Goal: Check status: Check status

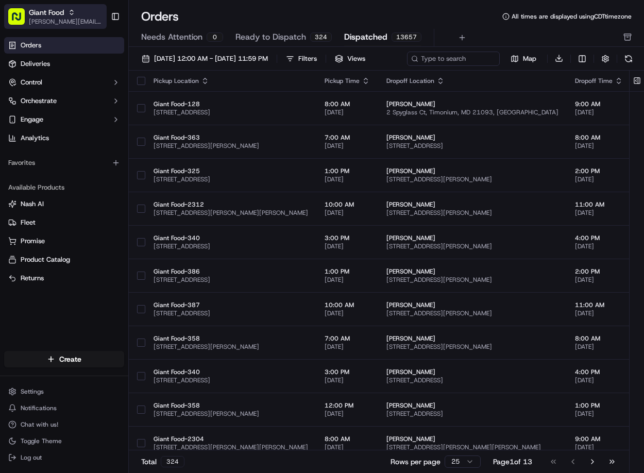
click at [72, 10] on icon "button" at bounding box center [71, 11] width 3 height 2
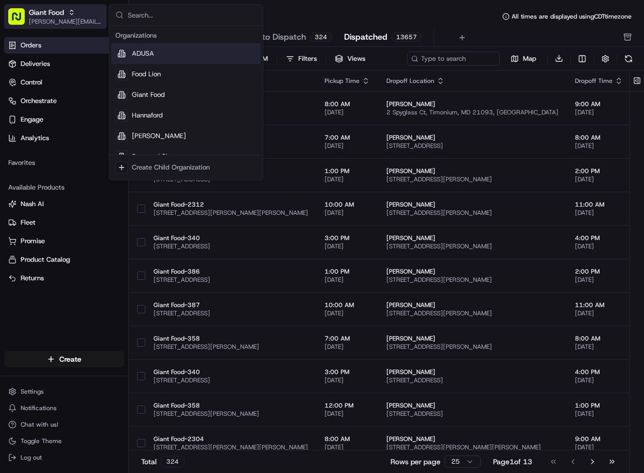
click at [72, 10] on icon "button" at bounding box center [71, 11] width 3 height 2
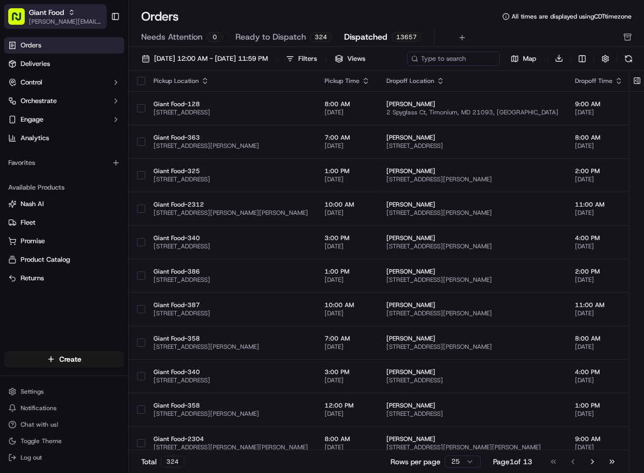
click at [72, 10] on icon "button" at bounding box center [71, 11] width 3 height 2
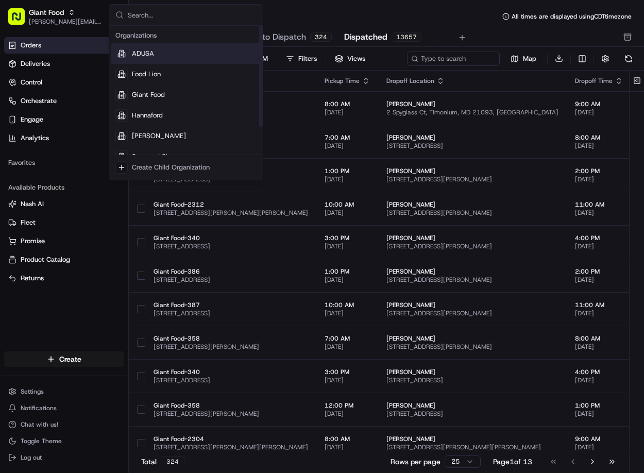
click at [132, 51] on span "ADUSA" at bounding box center [143, 53] width 22 height 9
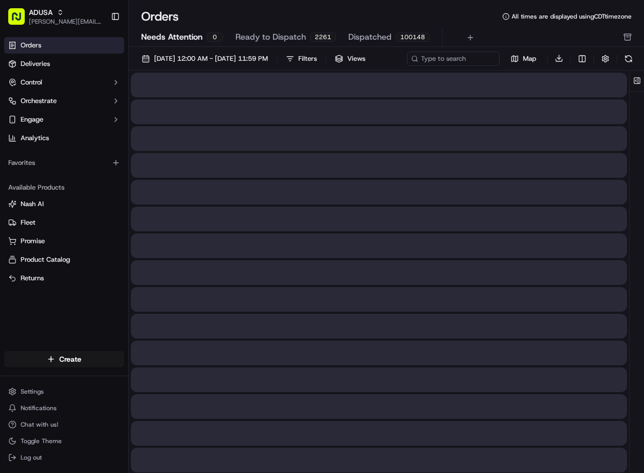
click at [165, 38] on span "Needs Attention" at bounding box center [171, 37] width 61 height 12
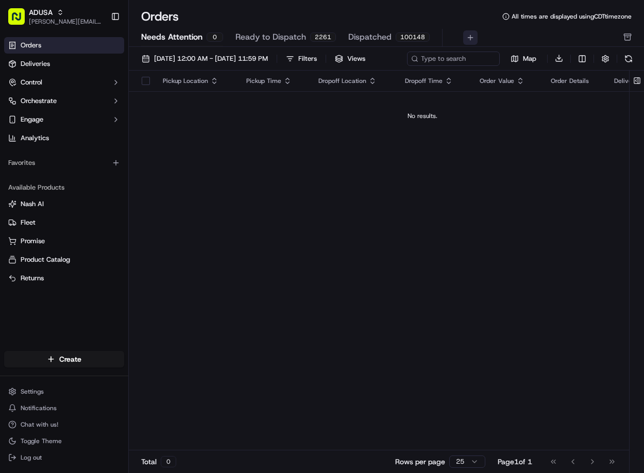
click at [465, 37] on button at bounding box center [470, 37] width 14 height 14
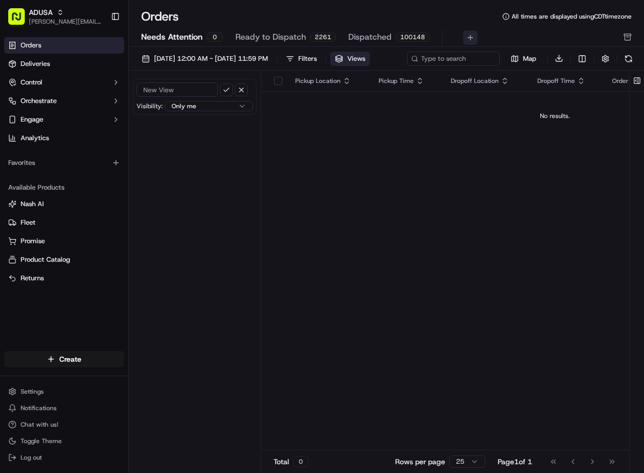
click at [465, 37] on button at bounding box center [470, 37] width 14 height 14
click at [243, 123] on html "ADUSA [PERSON_NAME][EMAIL_ADDRESS][PERSON_NAME][DOMAIN_NAME] Toggle Sidebar Ord…" at bounding box center [322, 236] width 644 height 473
click at [621, 66] on button at bounding box center [628, 59] width 14 height 14
click at [239, 122] on html "ADUSA [PERSON_NAME][EMAIL_ADDRESS][PERSON_NAME][DOMAIN_NAME] Toggle Sidebar Ord…" at bounding box center [322, 236] width 644 height 473
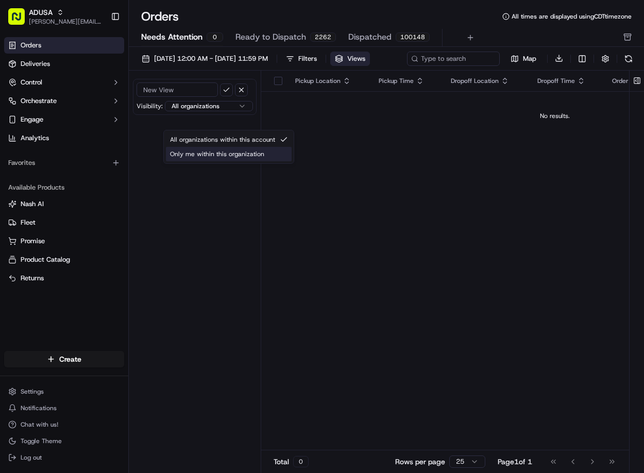
select select "private"
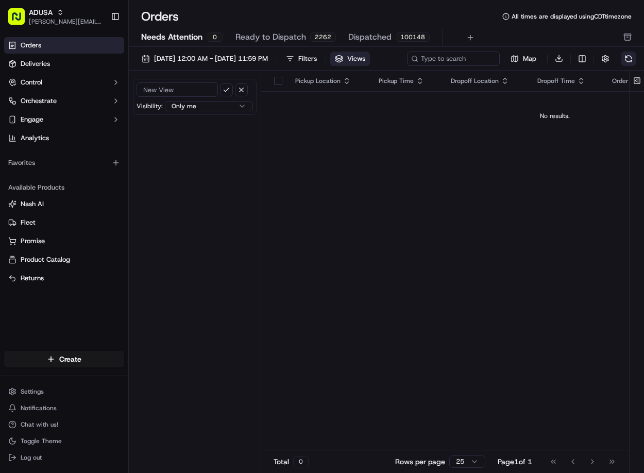
click at [621, 66] on button at bounding box center [628, 59] width 14 height 14
click at [238, 96] on button "button" at bounding box center [241, 89] width 13 height 13
click at [238, 108] on div "Visibility: Only me All organizations within this account Only me within this o…" at bounding box center [195, 97] width 124 height 36
click at [252, 37] on span "Ready to Dispatch" at bounding box center [270, 37] width 71 height 12
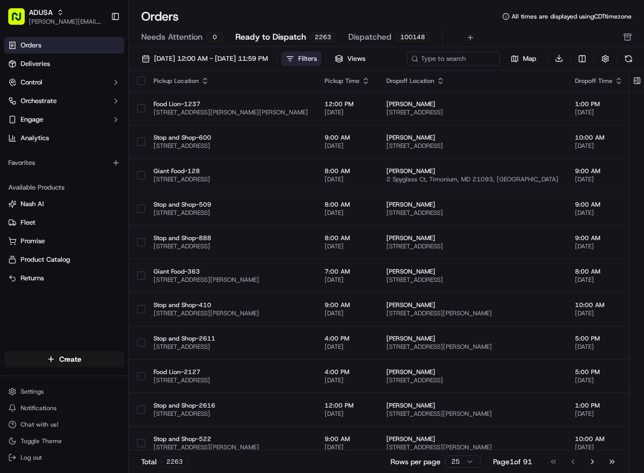
click at [317, 56] on div "Filters" at bounding box center [307, 58] width 19 height 9
click at [317, 58] on div "Filters" at bounding box center [307, 58] width 19 height 9
click at [365, 59] on span "Views" at bounding box center [356, 58] width 18 height 9
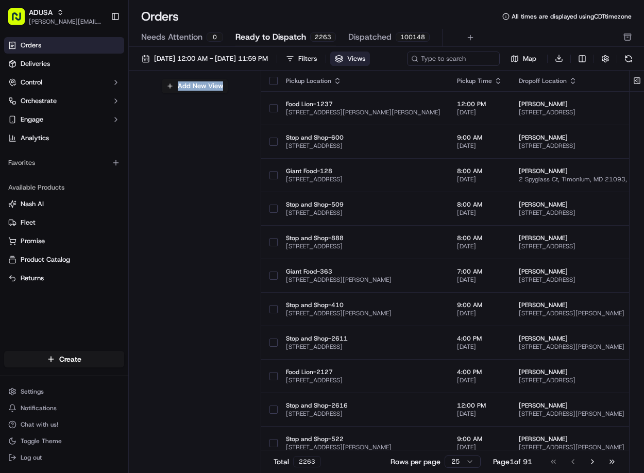
click at [365, 59] on span "Views" at bounding box center [356, 58] width 18 height 9
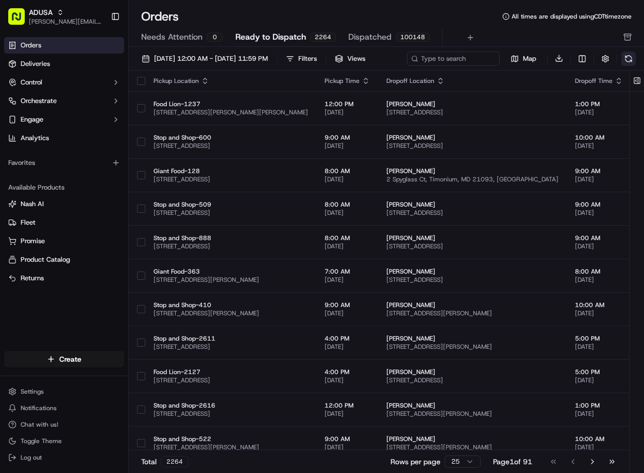
click at [621, 66] on button at bounding box center [628, 59] width 14 height 14
click at [637, 91] on button at bounding box center [636, 81] width 17 height 21
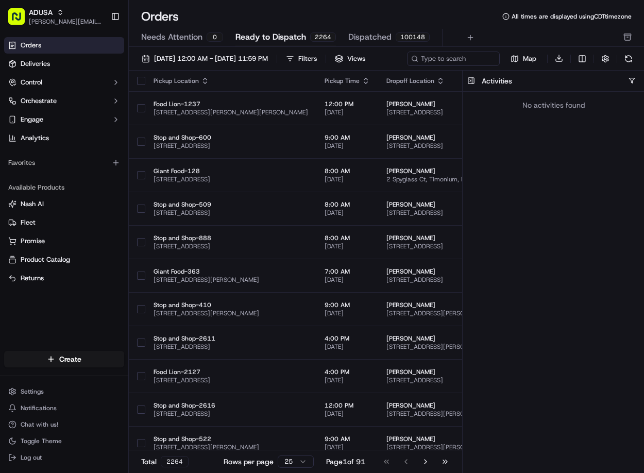
click at [405, 60] on div "[DATE] 12:00 AM - [DATE] 11:59 PM Filters Views" at bounding box center [271, 59] width 268 height 14
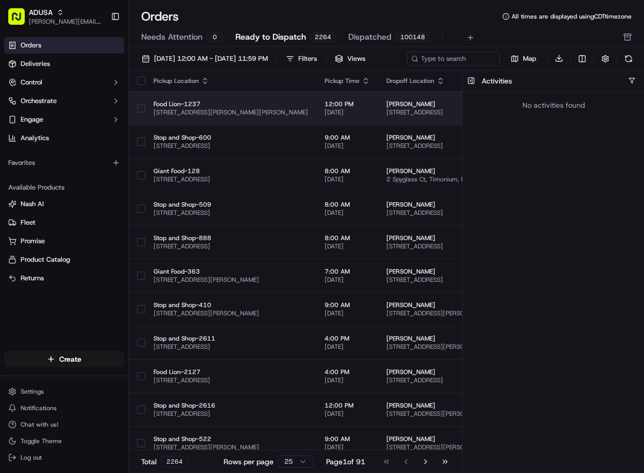
click at [406, 108] on span "[PERSON_NAME]" at bounding box center [472, 104] width 172 height 8
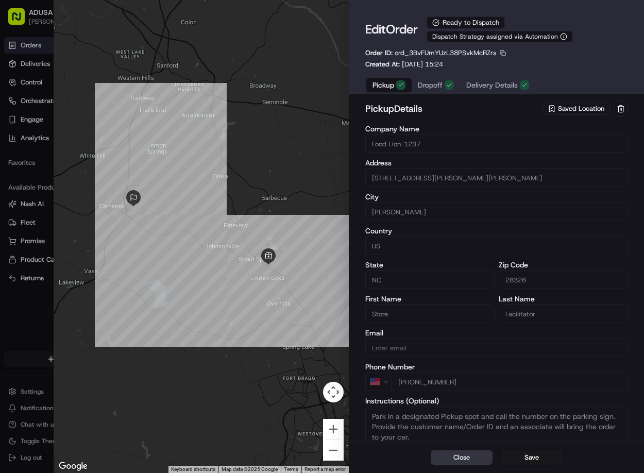
click at [456, 456] on button "Close" at bounding box center [462, 457] width 62 height 14
type input "+1"
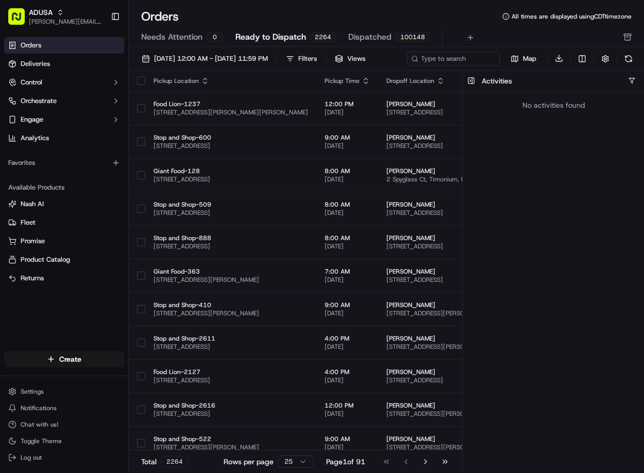
click at [431, 67] on div "[DATE] 12:00 AM - [DATE] 11:59 PM Filters Views Map Download" at bounding box center [386, 61] width 515 height 20
click at [586, 118] on div "No activities found" at bounding box center [552, 105] width 181 height 27
drag, startPoint x: 586, startPoint y: 125, endPoint x: 607, endPoint y: 125, distance: 20.6
click at [597, 118] on div "No activities found" at bounding box center [552, 105] width 181 height 27
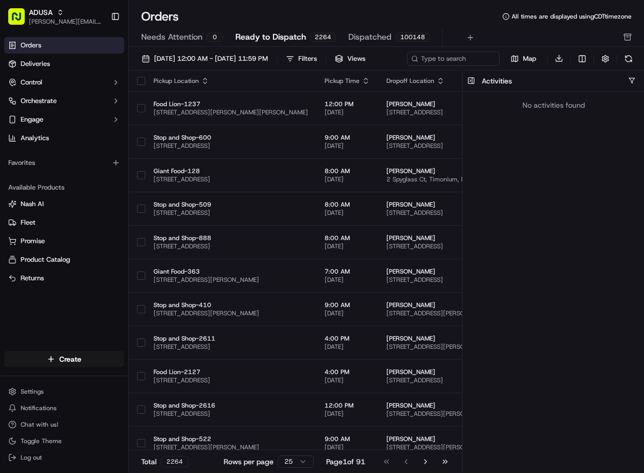
click at [628, 117] on div "No activities found" at bounding box center [552, 105] width 181 height 27
click at [630, 84] on button "button" at bounding box center [632, 81] width 8 height 8
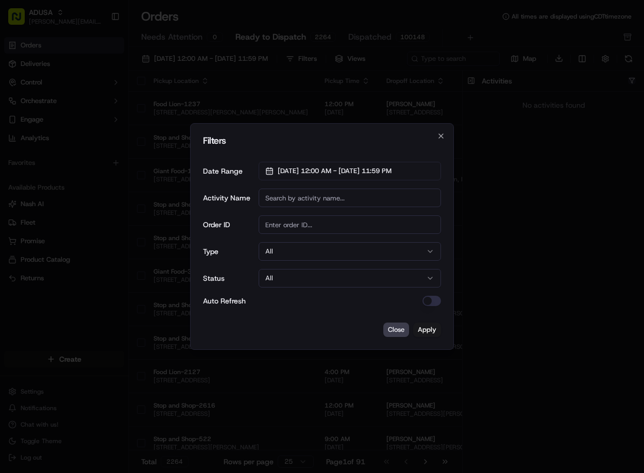
click at [630, 95] on div at bounding box center [322, 236] width 644 height 473
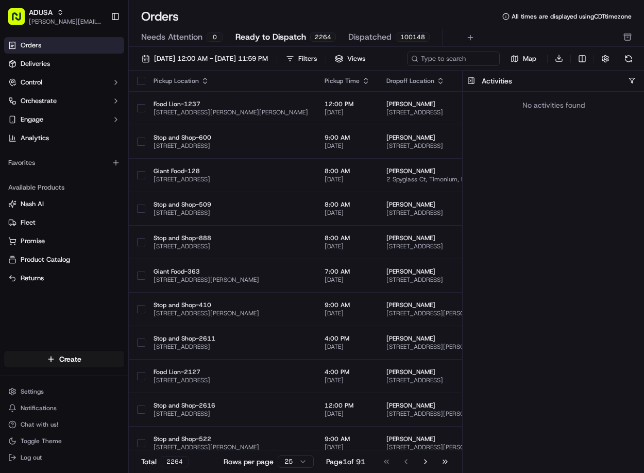
click at [565, 92] on div "Activities" at bounding box center [552, 81] width 181 height 21
click at [621, 66] on button at bounding box center [628, 59] width 14 height 14
click at [469, 91] on button at bounding box center [470, 81] width 17 height 21
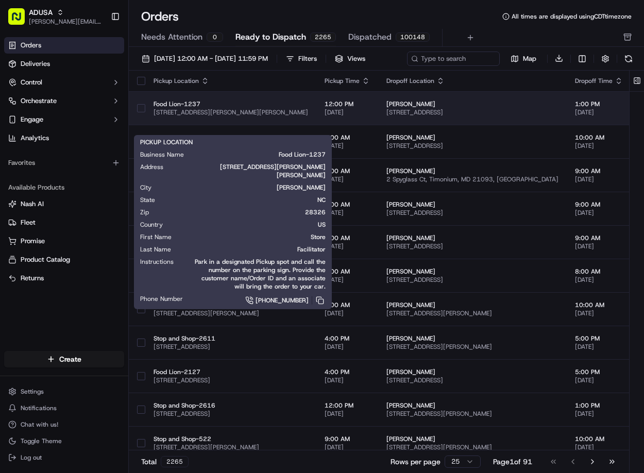
click at [178, 116] on span "[STREET_ADDRESS][PERSON_NAME][PERSON_NAME]" at bounding box center [230, 112] width 155 height 8
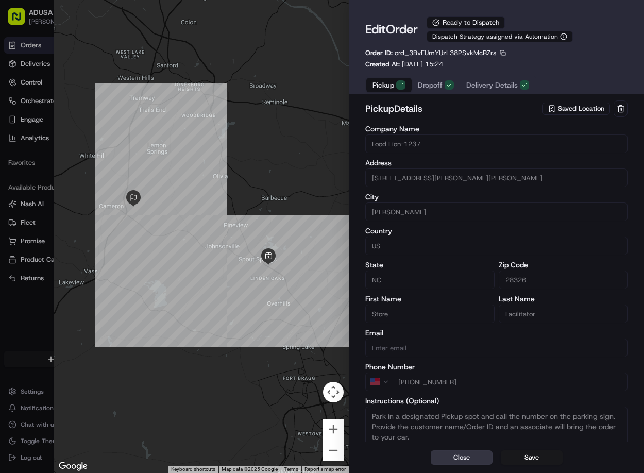
click at [445, 456] on button "Close" at bounding box center [462, 457] width 62 height 14
type input "+1"
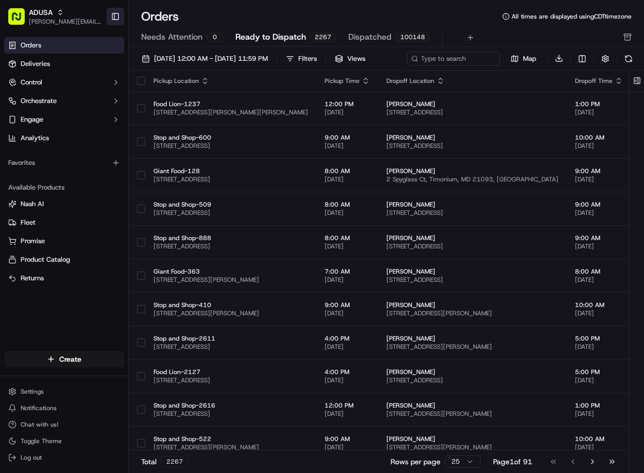
click at [114, 12] on button "Toggle Sidebar" at bounding box center [116, 17] width 18 height 18
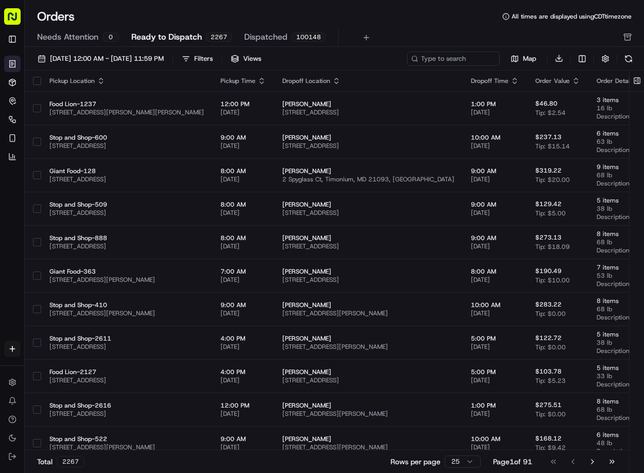
click at [190, 452] on div "Total 2267 Rows per page 25 Page 1 of 91 Go to first page Go to previous page G…" at bounding box center [327, 461] width 604 height 23
drag, startPoint x: 190, startPoint y: 452, endPoint x: 205, endPoint y: 453, distance: 16.0
click at [194, 452] on div "Total 2267 Rows per page 25 Page 1 of 91 Go to first page Go to previous page G…" at bounding box center [327, 461] width 604 height 23
click at [221, 453] on div "Total 2267 Rows per page 25 Page 1 of 91 Go to first page Go to previous page G…" at bounding box center [327, 461] width 604 height 23
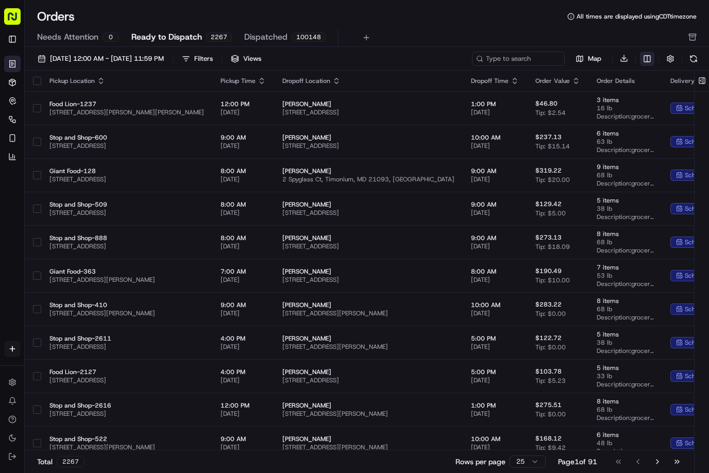
click at [643, 60] on html "ADUSA [PERSON_NAME][EMAIL_ADDRESS][PERSON_NAME][DOMAIN_NAME] Toggle Sidebar Ord…" at bounding box center [354, 236] width 709 height 473
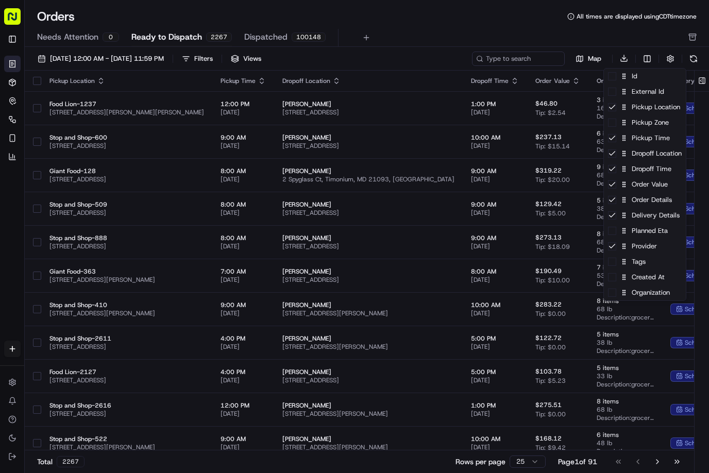
click at [643, 60] on html "ADUSA [PERSON_NAME][EMAIL_ADDRESS][PERSON_NAME][DOMAIN_NAME] Toggle Sidebar Ord…" at bounding box center [354, 236] width 709 height 473
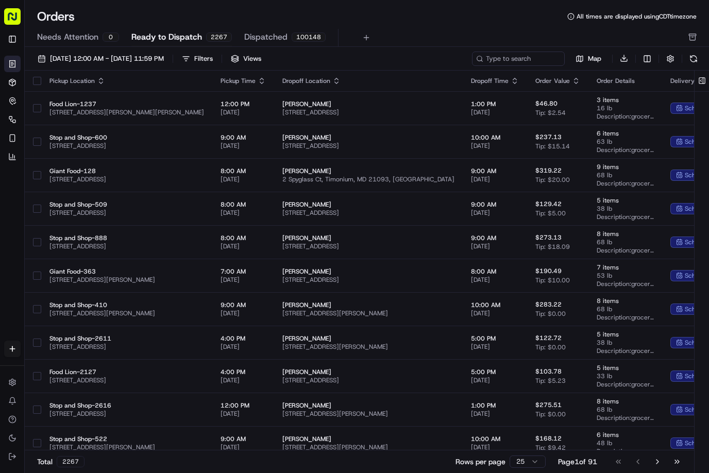
click at [643, 60] on html "ADUSA [PERSON_NAME][EMAIL_ADDRESS][PERSON_NAME][DOMAIN_NAME] Toggle Sidebar Ord…" at bounding box center [354, 236] width 709 height 473
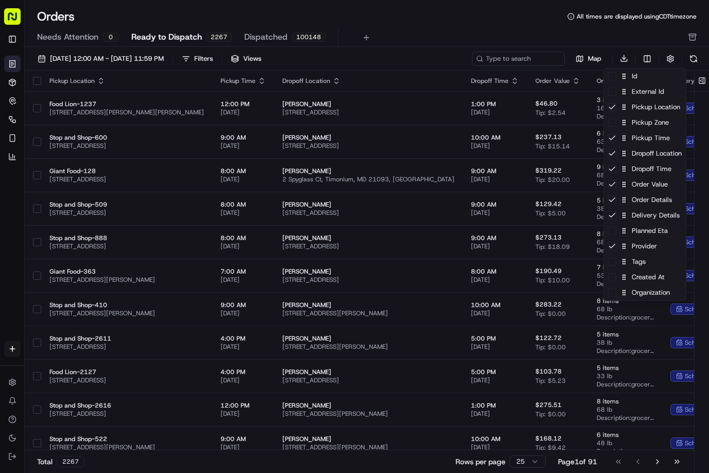
click at [643, 60] on html "ADUSA [PERSON_NAME][EMAIL_ADDRESS][PERSON_NAME][DOMAIN_NAME] Toggle Sidebar Ord…" at bounding box center [354, 236] width 709 height 473
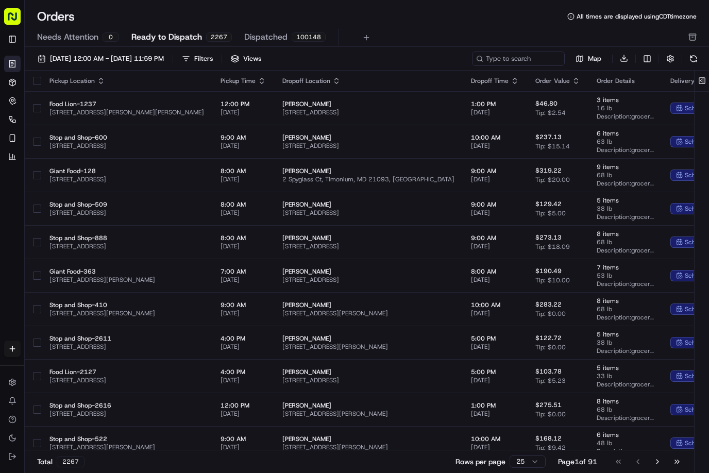
click at [643, 60] on html "ADUSA [PERSON_NAME][EMAIL_ADDRESS][PERSON_NAME][DOMAIN_NAME] Toggle Sidebar Ord…" at bounding box center [354, 236] width 709 height 473
click at [16, 16] on rect "button" at bounding box center [12, 16] width 16 height 16
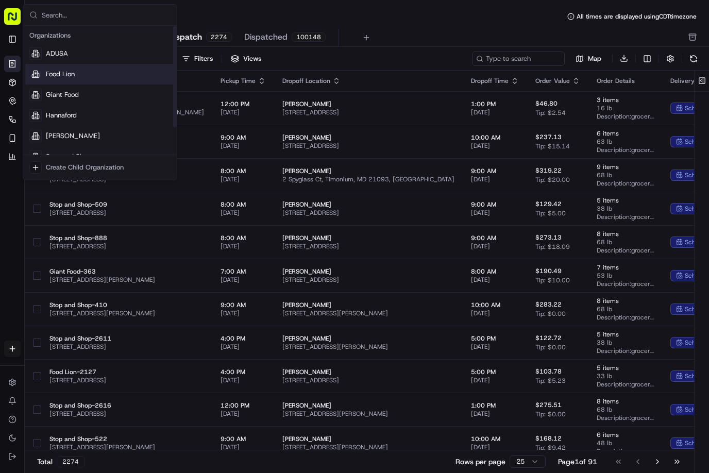
click at [50, 71] on span "Food Lion" at bounding box center [60, 74] width 29 height 9
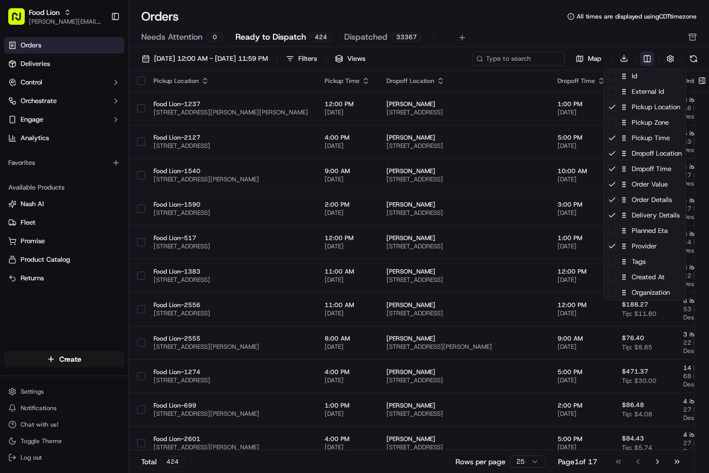
click at [643, 60] on html "Food Lion [EMAIL_ADDRESS][PERSON_NAME][DOMAIN_NAME] Toggle Sidebar Orders Deliv…" at bounding box center [354, 236] width 709 height 473
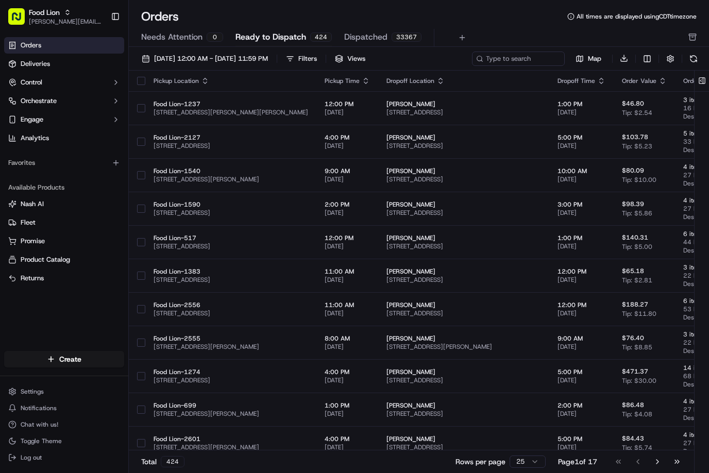
click at [253, 58] on html "Food Lion [EMAIL_ADDRESS][PERSON_NAME][DOMAIN_NAME] Toggle Sidebar Orders Deliv…" at bounding box center [354, 236] width 709 height 473
click at [253, 58] on span "[DATE] 12:00 AM - [DATE] 11:59 PM" at bounding box center [211, 58] width 114 height 9
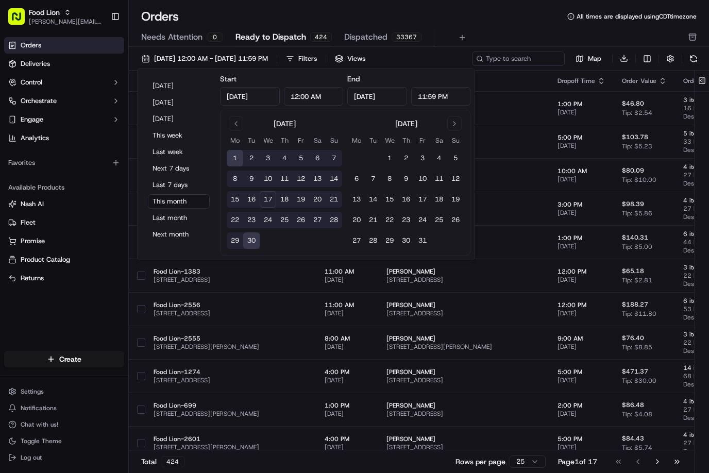
click at [268, 195] on button "17" at bounding box center [268, 199] width 16 height 16
type input "[DATE]"
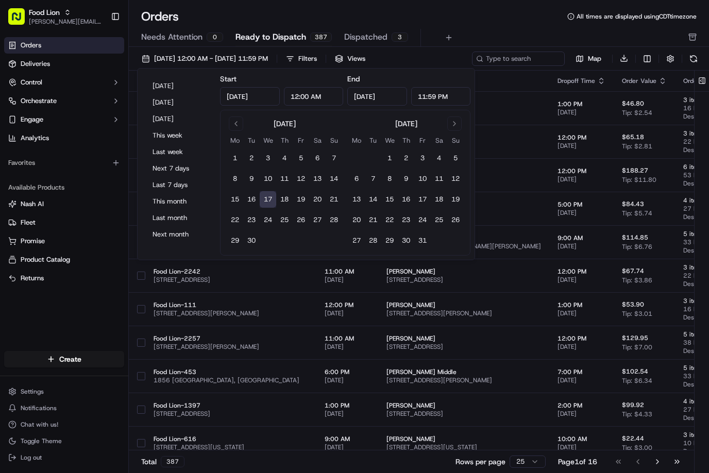
click at [503, 15] on div "Orders All times are displayed using CDT timezone" at bounding box center [419, 16] width 580 height 16
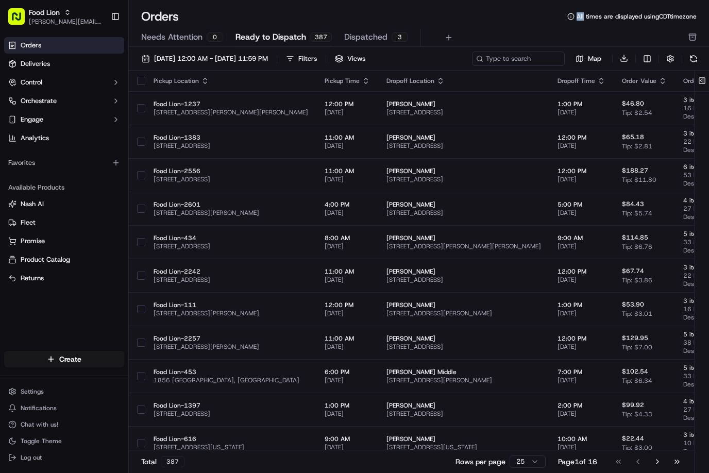
click at [355, 37] on span "Dispatched" at bounding box center [365, 37] width 43 height 12
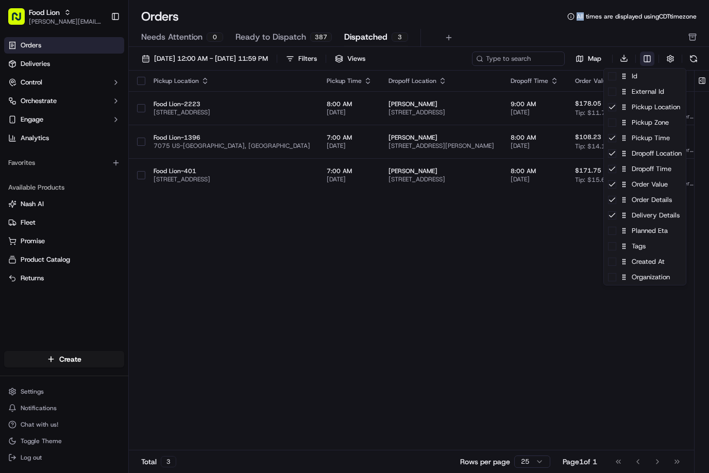
click at [642, 58] on html "Food Lion [EMAIL_ADDRESS][PERSON_NAME][DOMAIN_NAME] Toggle Sidebar Orders Deliv…" at bounding box center [354, 236] width 709 height 473
click at [618, 251] on div "Tags" at bounding box center [645, 245] width 82 height 15
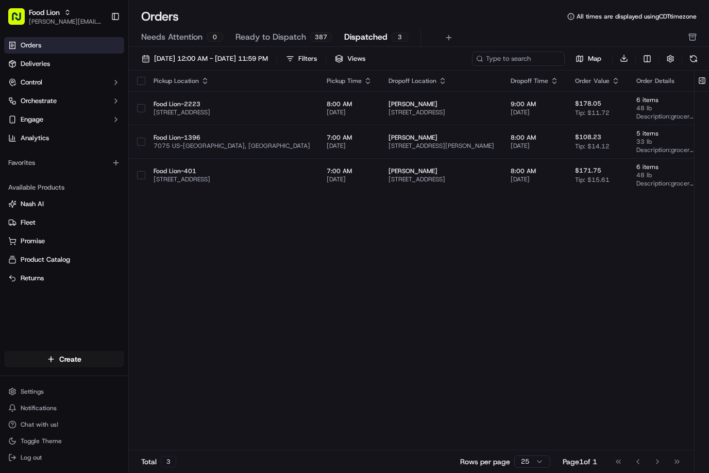
click at [533, 251] on html "Food Lion [EMAIL_ADDRESS][PERSON_NAME][DOMAIN_NAME] Toggle Sidebar Orders Deliv…" at bounding box center [354, 236] width 709 height 473
click at [643, 59] on button at bounding box center [693, 59] width 14 height 14
click at [317, 58] on div "Filters" at bounding box center [307, 58] width 19 height 9
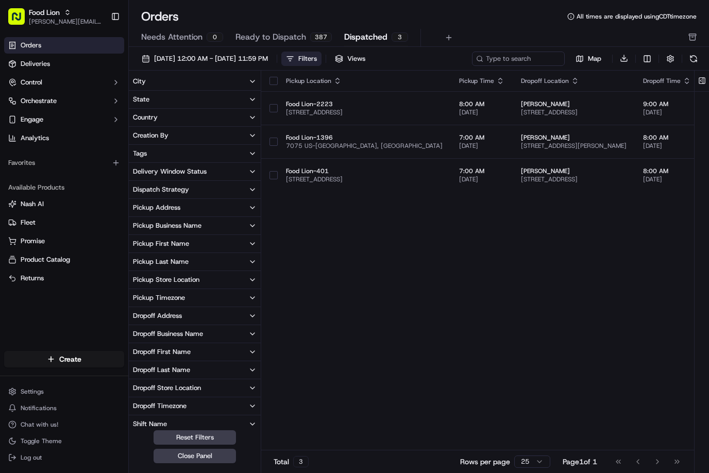
click at [250, 152] on icon "button" at bounding box center [252, 153] width 8 height 8
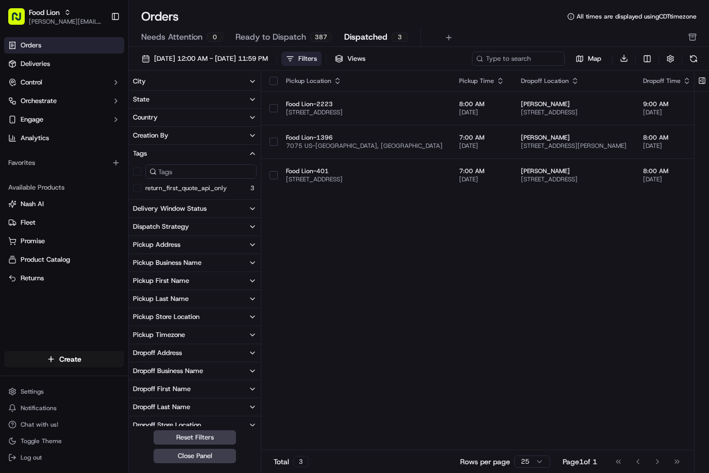
click at [251, 152] on icon "button" at bounding box center [252, 153] width 8 height 8
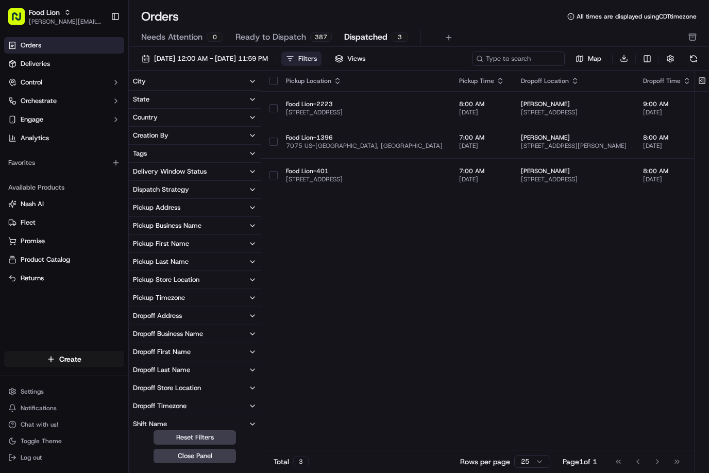
click at [251, 174] on icon "button" at bounding box center [252, 171] width 8 height 8
click at [250, 168] on icon "button" at bounding box center [252, 171] width 8 height 8
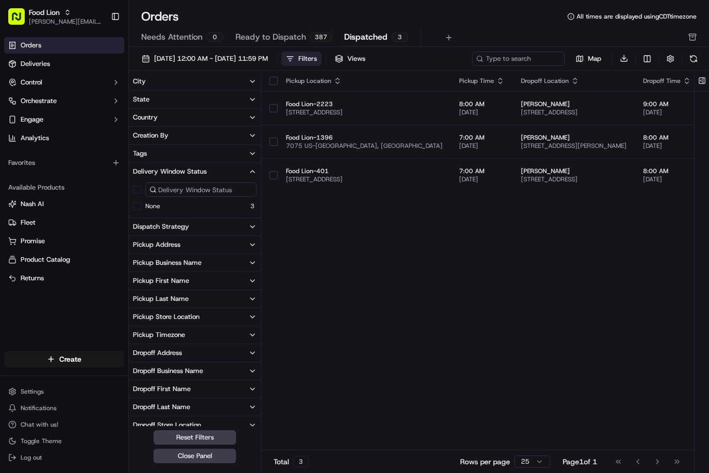
click at [196, 201] on div "None 3" at bounding box center [195, 206] width 132 height 10
click at [254, 171] on icon "button" at bounding box center [252, 171] width 8 height 8
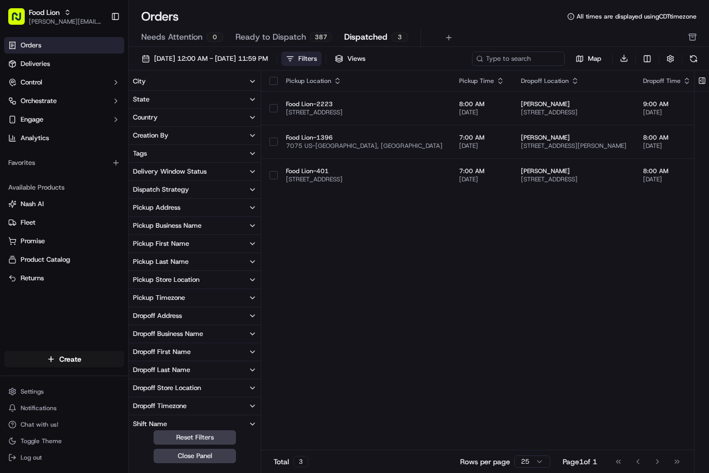
click at [307, 319] on div "Pickup Location Pickup Time Dropoff Location Dropoff Time Order Value Order Det…" at bounding box center [649, 261] width 777 height 380
click at [317, 61] on div "Filters" at bounding box center [307, 58] width 19 height 9
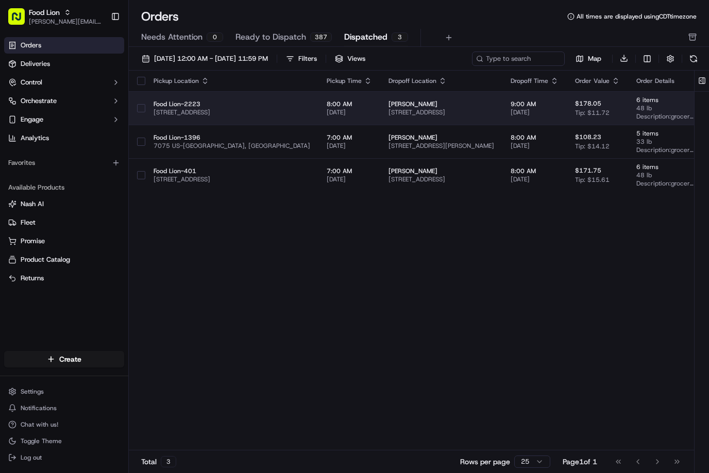
click at [141, 108] on button "button" at bounding box center [141, 108] width 8 height 8
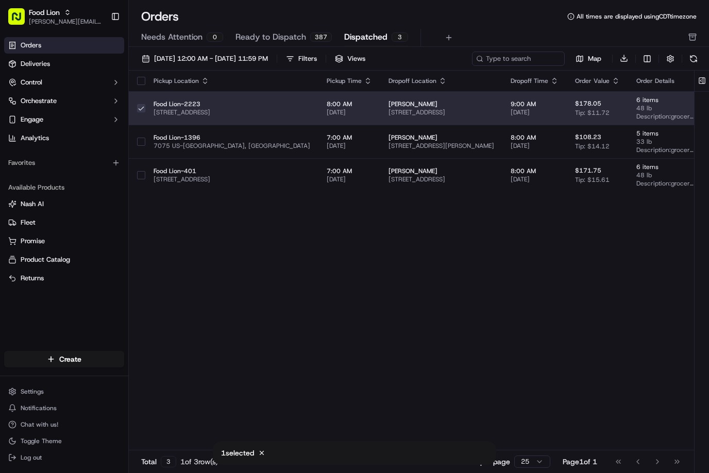
click at [141, 108] on button "button" at bounding box center [141, 108] width 8 height 8
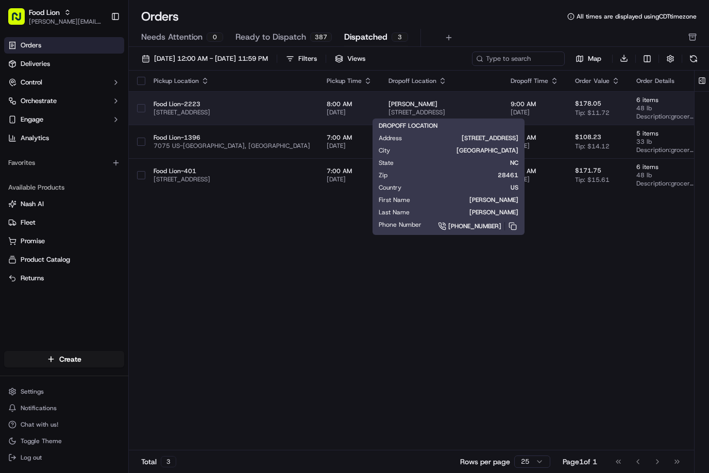
click at [403, 112] on span "[STREET_ADDRESS]" at bounding box center [441, 112] width 106 height 8
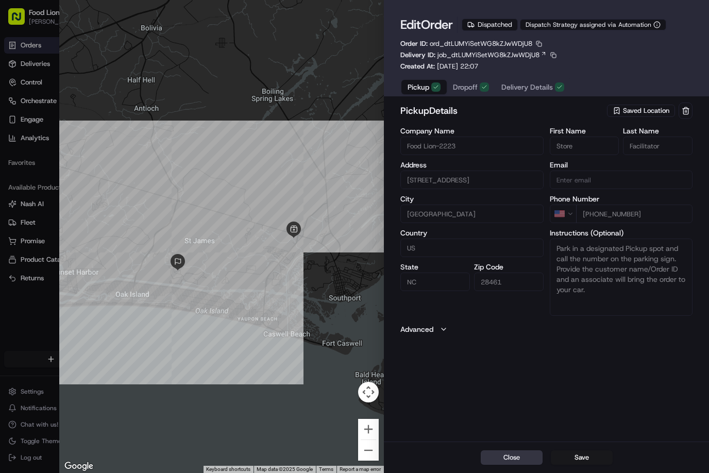
click at [509, 460] on button "Close" at bounding box center [512, 457] width 62 height 14
type input "+1"
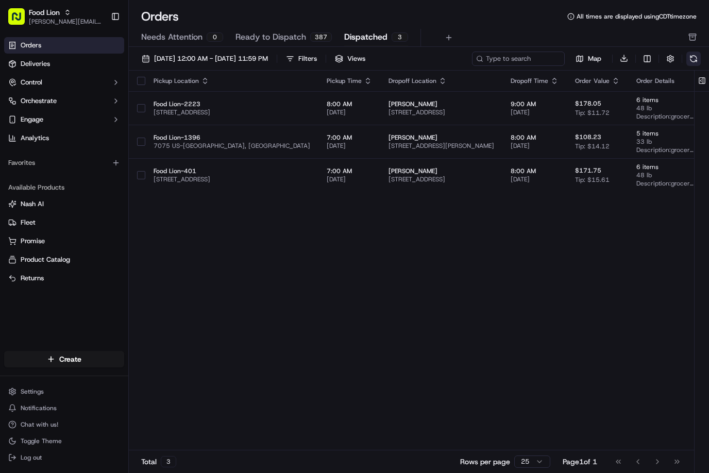
click at [643, 58] on button at bounding box center [693, 59] width 14 height 14
click at [35, 64] on span "Deliveries" at bounding box center [35, 63] width 29 height 9
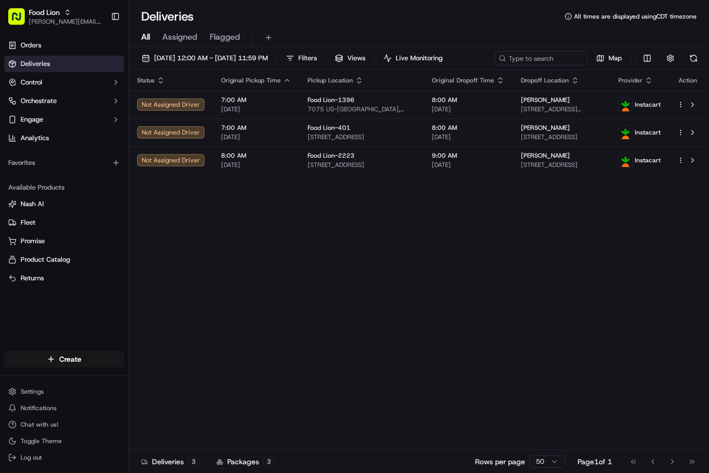
click at [38, 64] on span "Deliveries" at bounding box center [35, 63] width 29 height 9
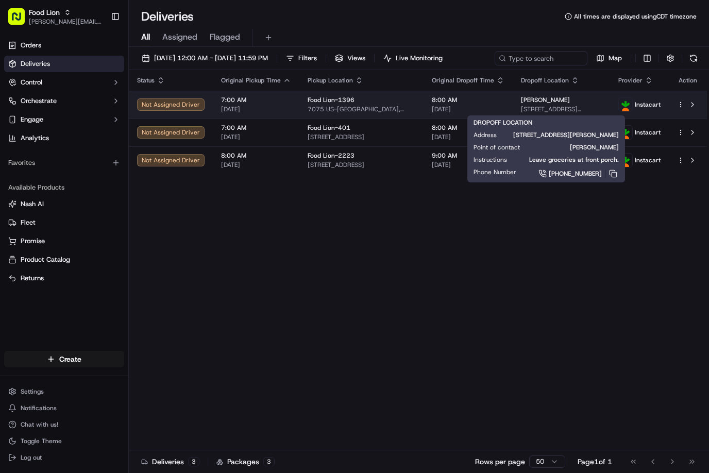
click at [521, 104] on div "[PERSON_NAME] [STREET_ADDRESS][PERSON_NAME]" at bounding box center [561, 105] width 81 height 18
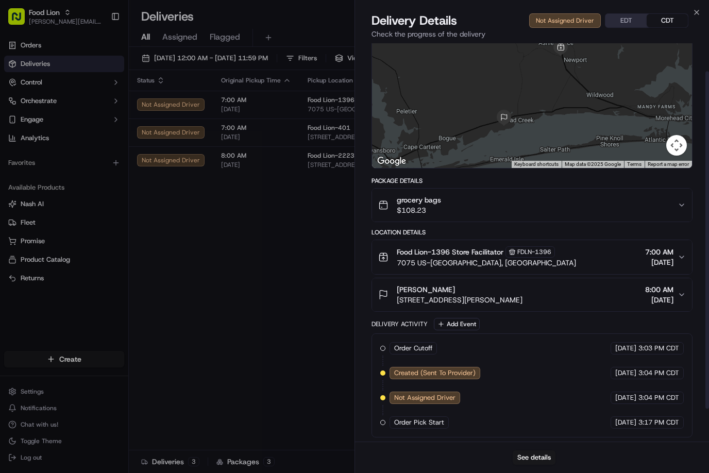
scroll to position [72, 0]
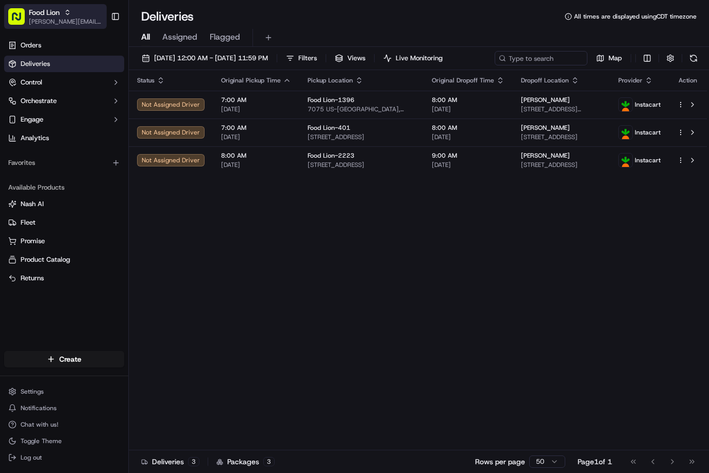
click at [69, 11] on icon "button" at bounding box center [67, 11] width 3 height 2
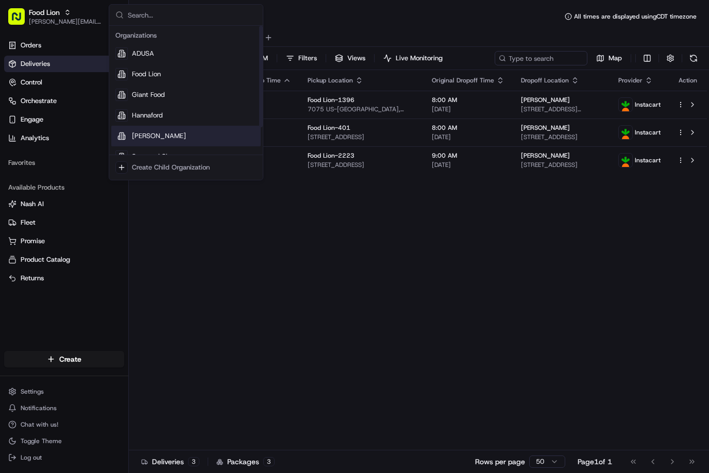
click at [142, 130] on div "[PERSON_NAME]" at bounding box center [185, 136] width 149 height 21
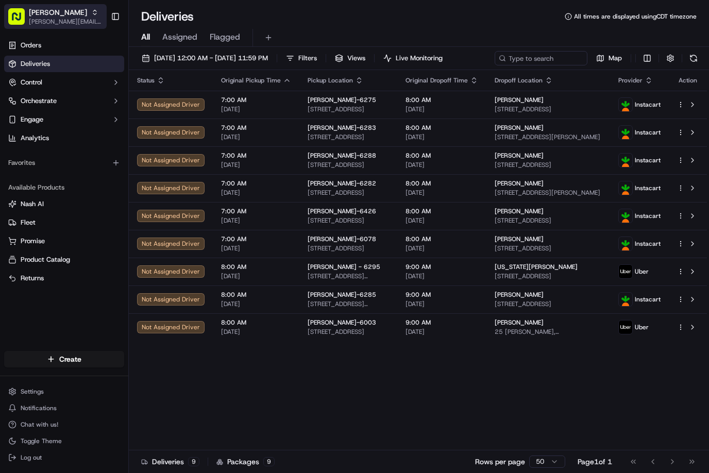
click at [91, 13] on icon "button" at bounding box center [94, 12] width 7 height 7
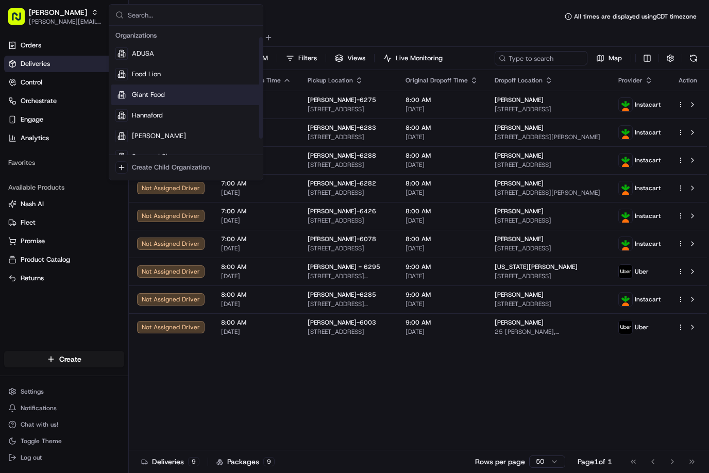
scroll to position [35, 0]
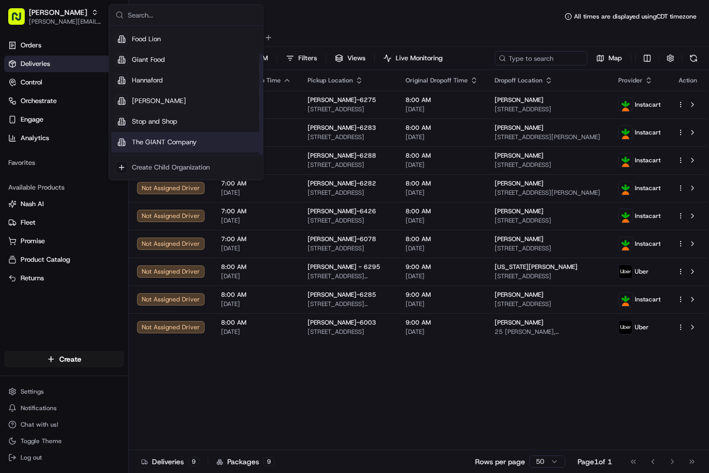
click at [145, 142] on span "The GIANT Company" at bounding box center [164, 142] width 65 height 9
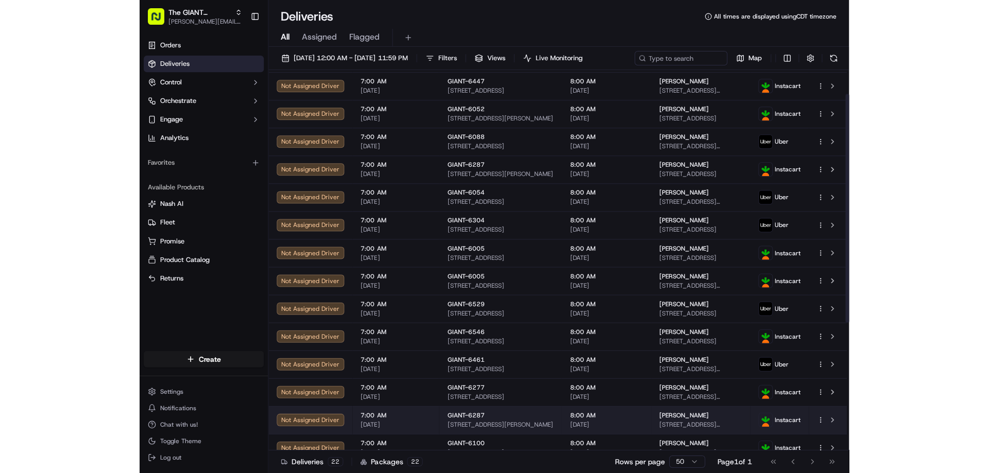
scroll to position [0, 0]
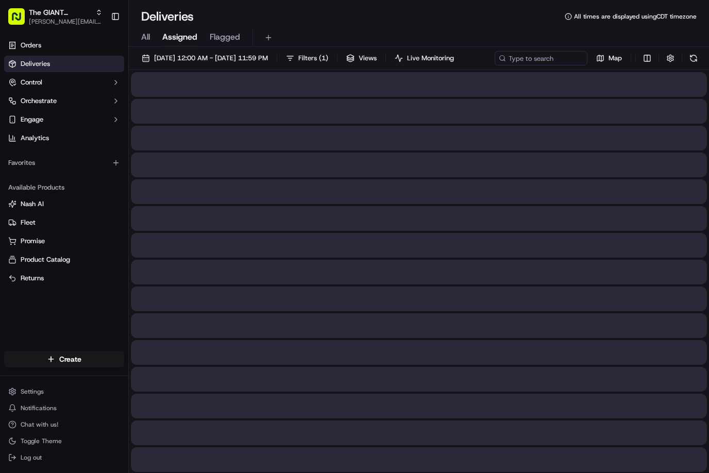
click at [179, 37] on span "Assigned" at bounding box center [179, 37] width 35 height 12
click at [144, 32] on span "All" at bounding box center [145, 37] width 9 height 12
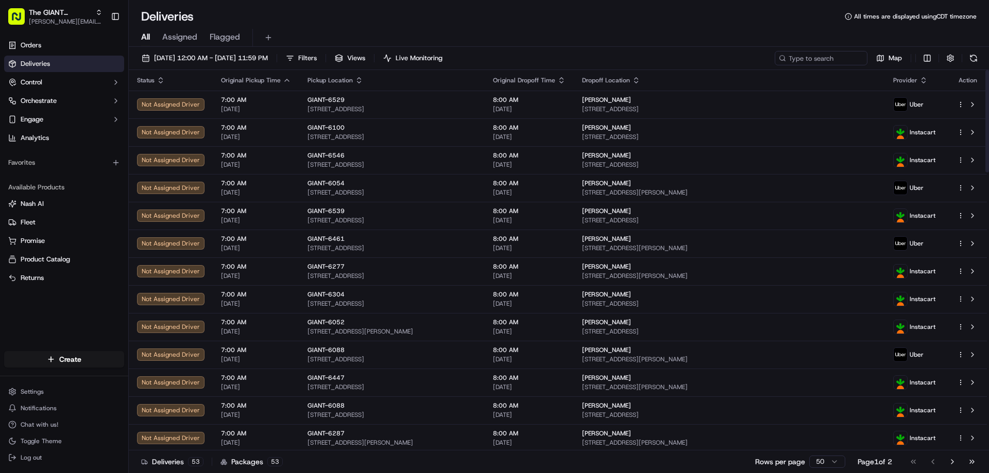
click at [162, 80] on icon "button" at bounding box center [161, 80] width 8 height 8
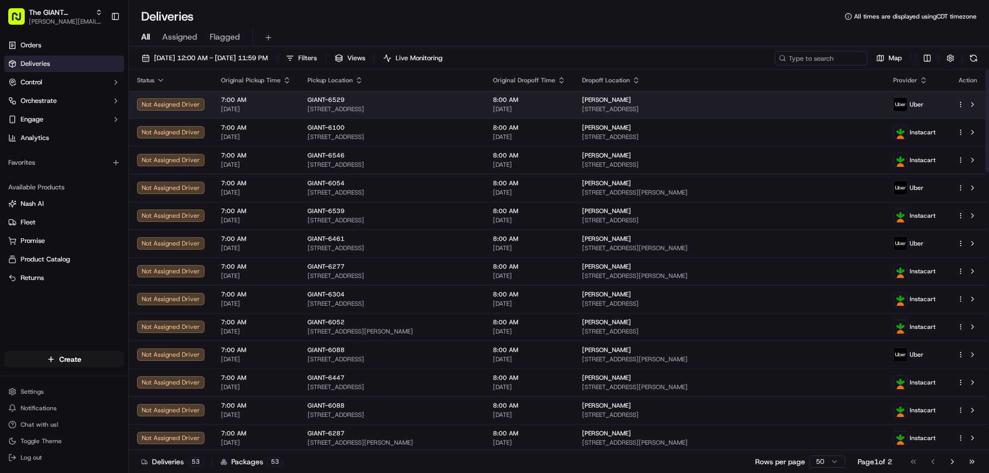
click at [175, 105] on div "Not Assigned Driver" at bounding box center [170, 104] width 67 height 12
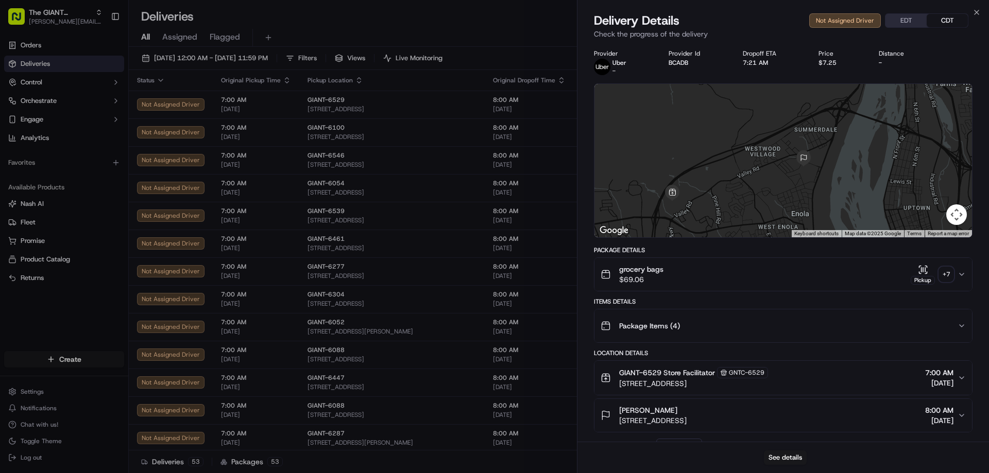
click at [396, 10] on div "Deliveries All times are displayed using CDT timezone" at bounding box center [559, 16] width 860 height 16
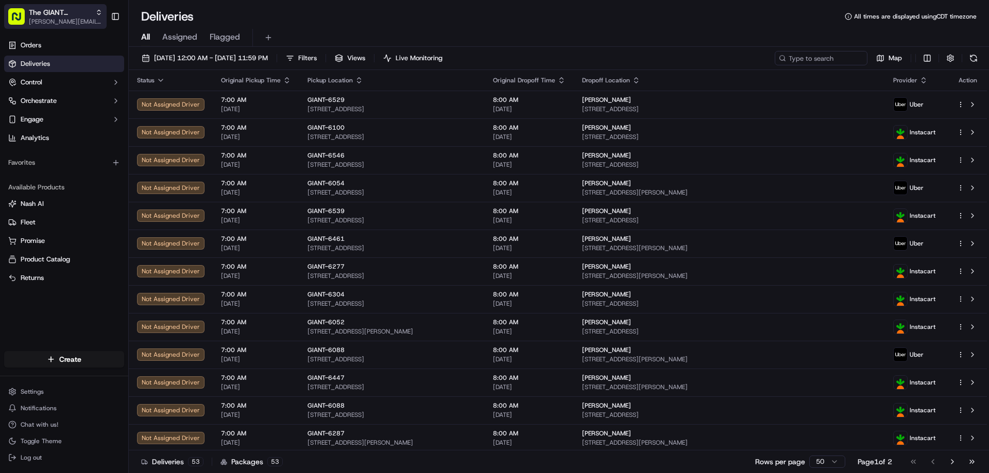
click at [98, 14] on icon "button" at bounding box center [98, 14] width 3 height 2
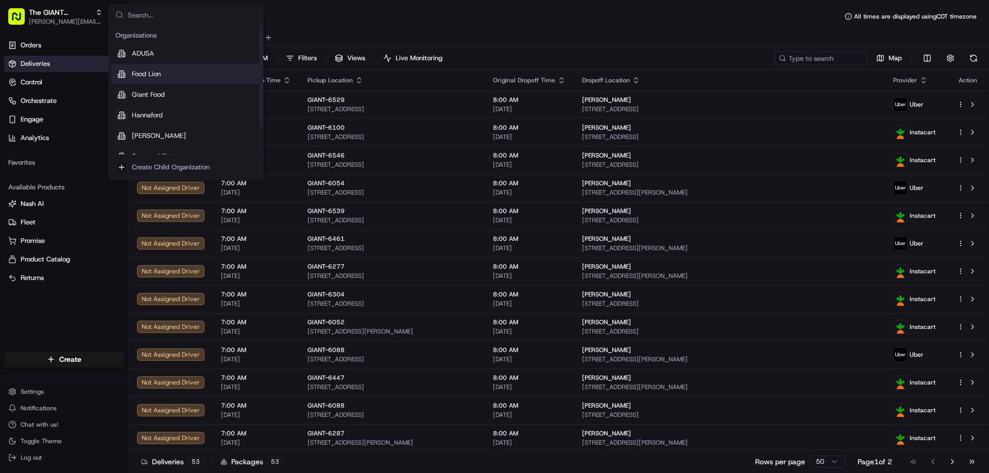
click at [148, 76] on span "Food Lion" at bounding box center [146, 74] width 29 height 9
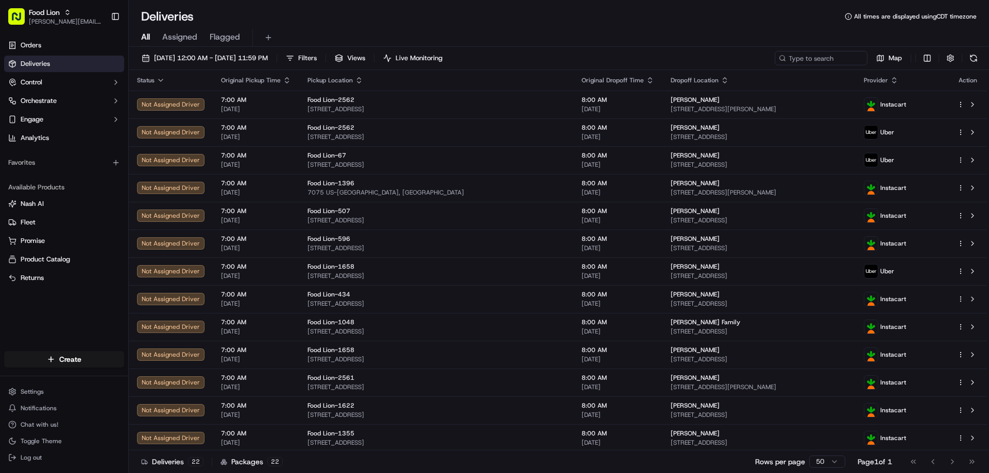
click at [178, 40] on span "Assigned" at bounding box center [179, 37] width 35 height 12
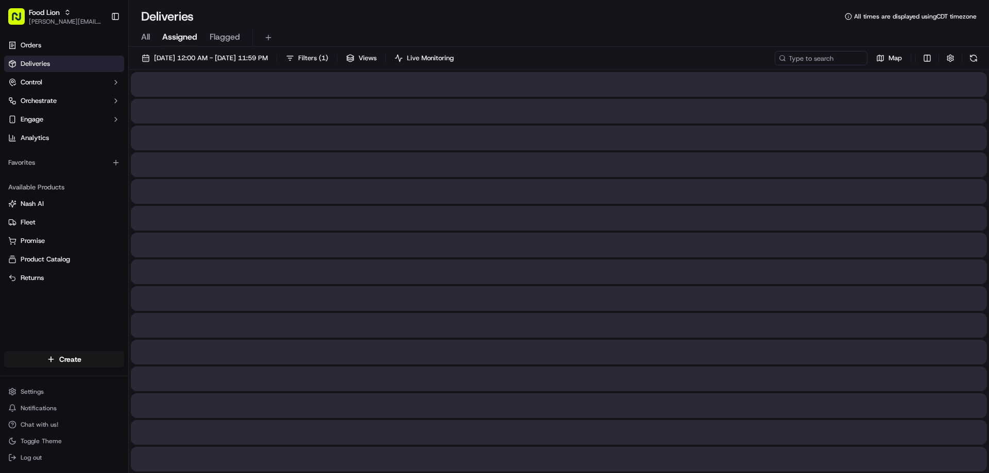
click at [178, 40] on span "Assigned" at bounding box center [179, 37] width 35 height 12
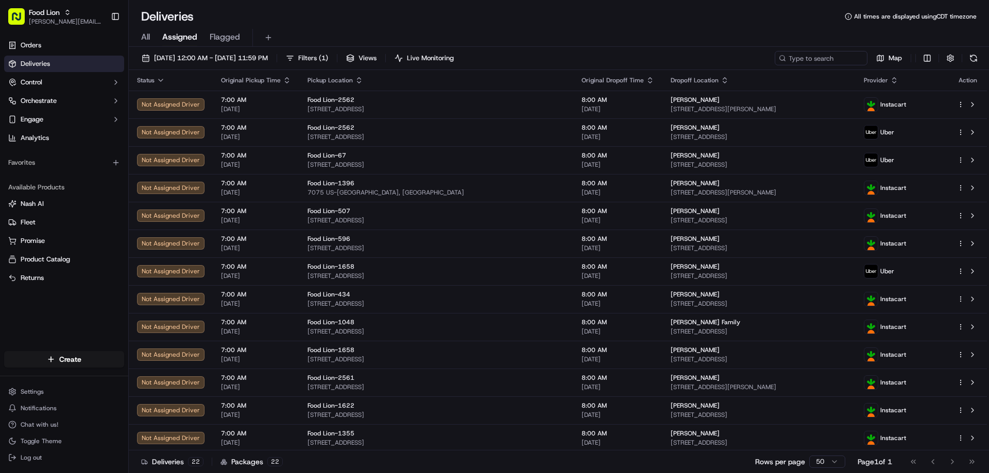
click at [221, 39] on span "Flagged" at bounding box center [225, 37] width 30 height 12
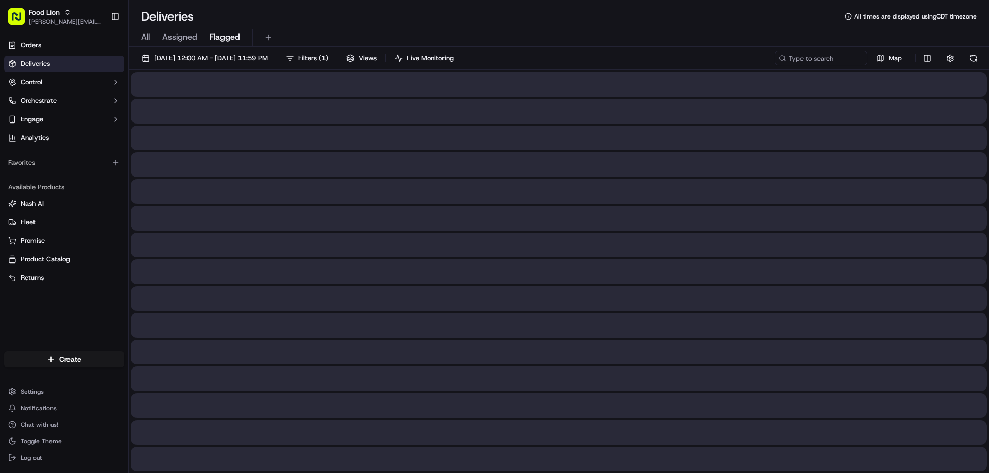
click at [221, 39] on span "Flagged" at bounding box center [225, 37] width 30 height 12
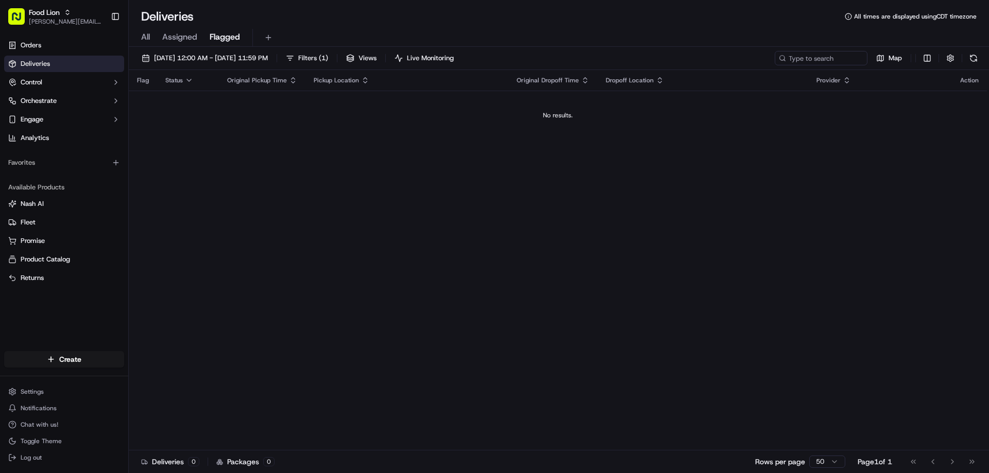
click at [181, 38] on span "Assigned" at bounding box center [179, 37] width 35 height 12
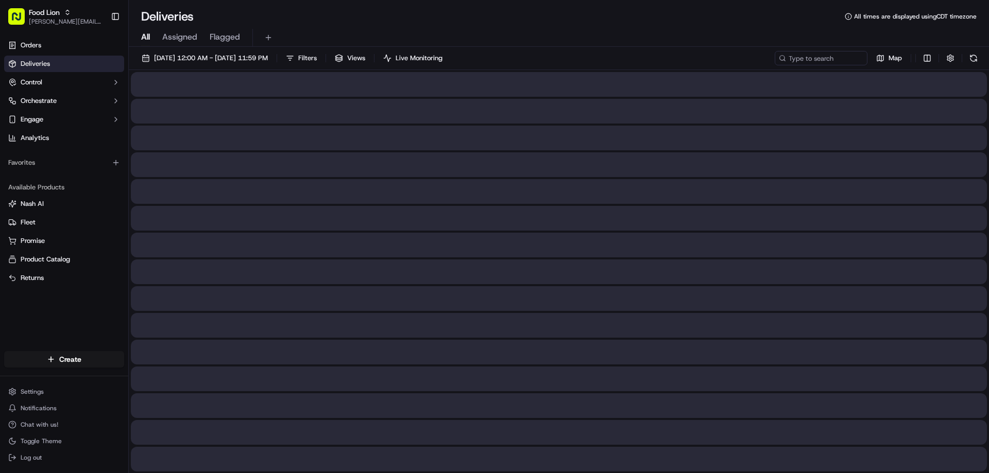
click at [145, 38] on span "All" at bounding box center [145, 37] width 9 height 12
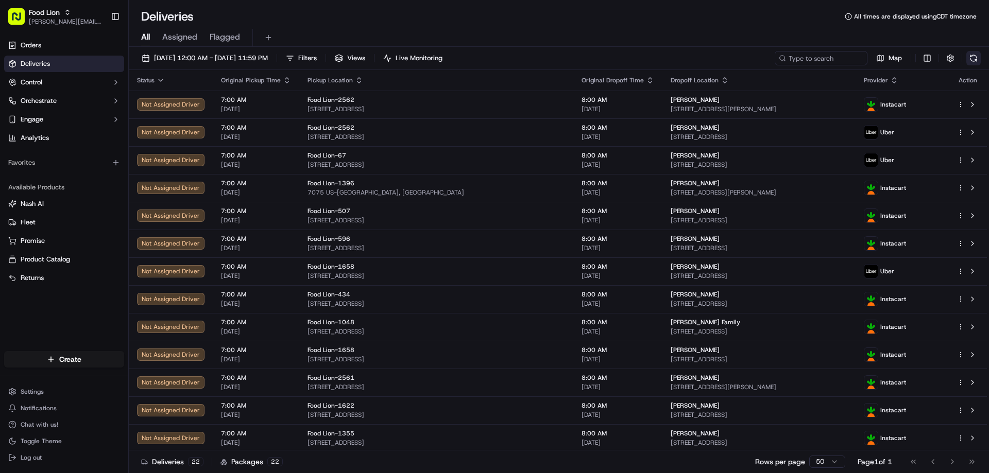
click at [643, 61] on button at bounding box center [973, 58] width 14 height 14
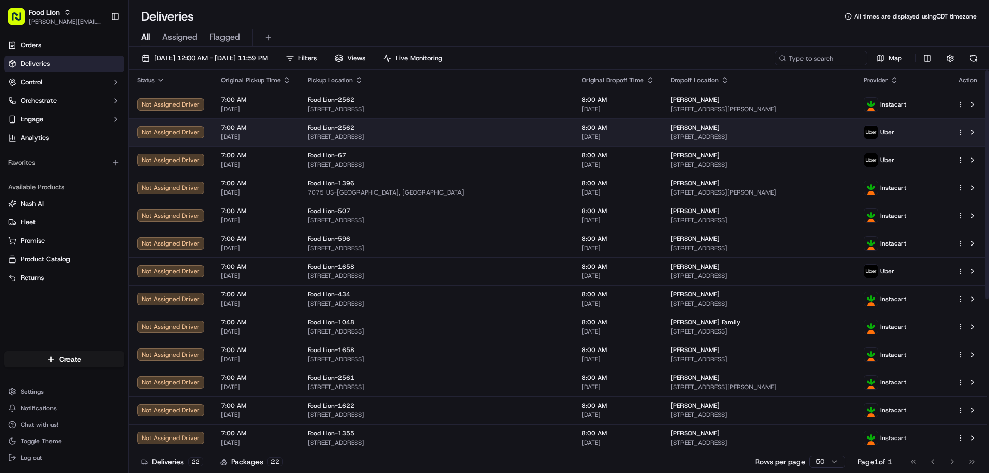
click at [643, 134] on html "Food Lion [EMAIL_ADDRESS][PERSON_NAME][DOMAIN_NAME] Toggle Sidebar Orders Deliv…" at bounding box center [494, 236] width 989 height 473
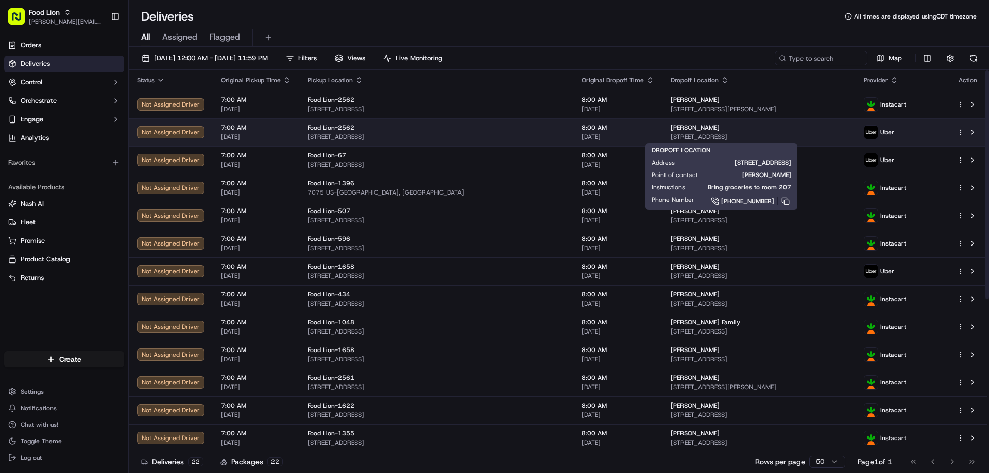
click at [643, 136] on span "[STREET_ADDRESS]" at bounding box center [759, 137] width 177 height 8
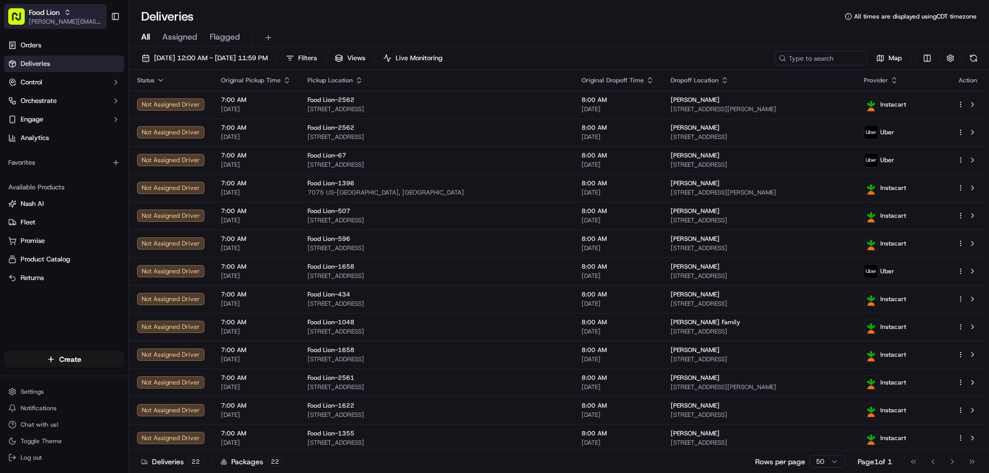
click at [66, 15] on icon "button" at bounding box center [67, 12] width 7 height 7
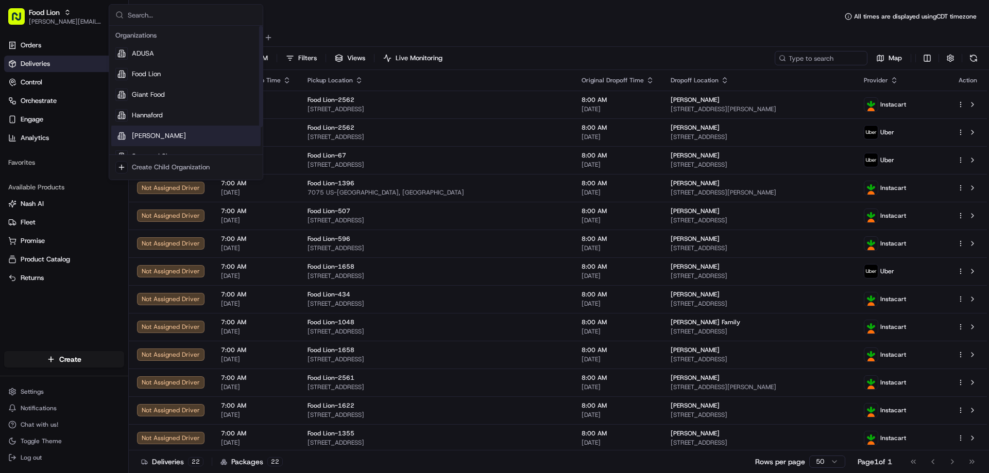
click at [143, 133] on span "[PERSON_NAME]" at bounding box center [159, 135] width 54 height 9
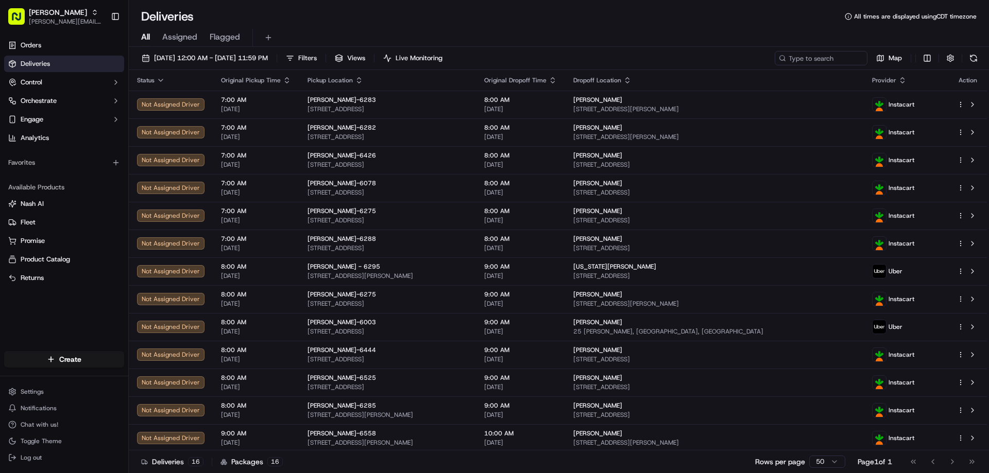
click at [643, 16] on span "All times are displayed using CDT timezone" at bounding box center [915, 16] width 123 height 8
click at [93, 10] on icon "button" at bounding box center [94, 11] width 3 height 2
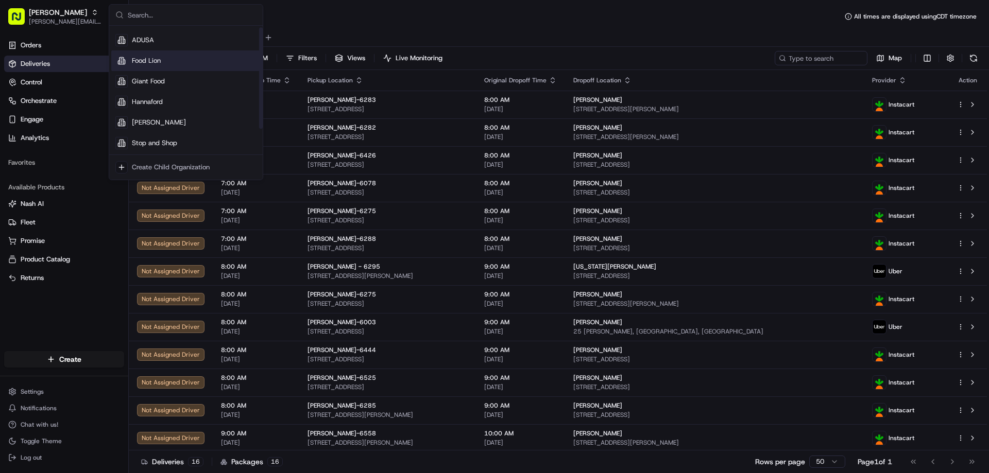
scroll to position [35, 0]
click at [140, 136] on div "The GIANT Company" at bounding box center [185, 142] width 149 height 21
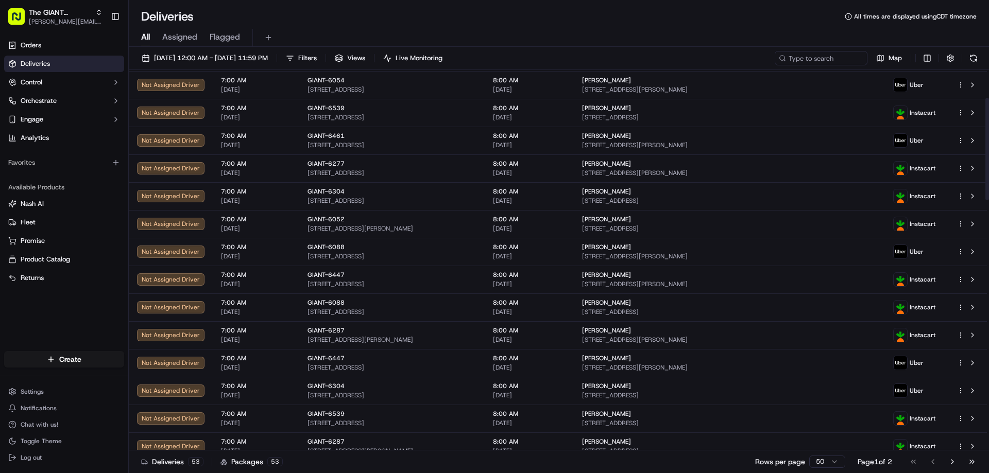
scroll to position [0, 0]
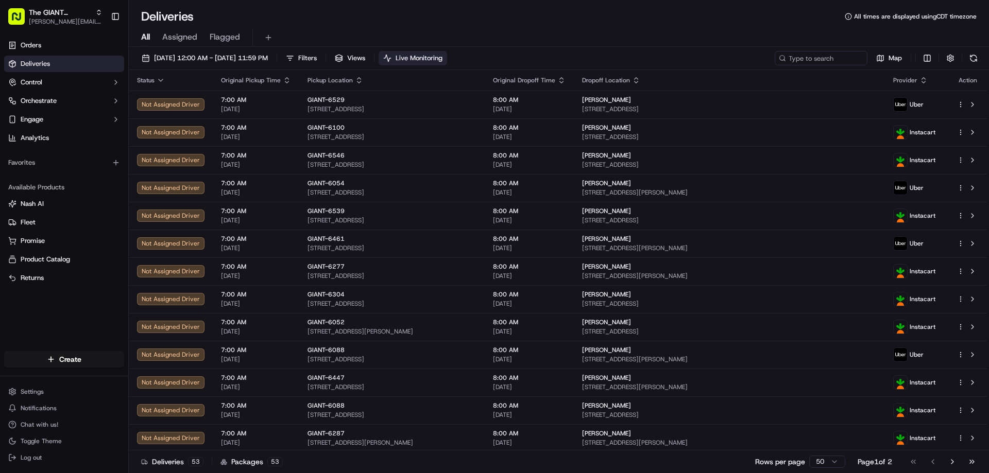
click at [442, 56] on span "Live Monitoring" at bounding box center [419, 58] width 47 height 9
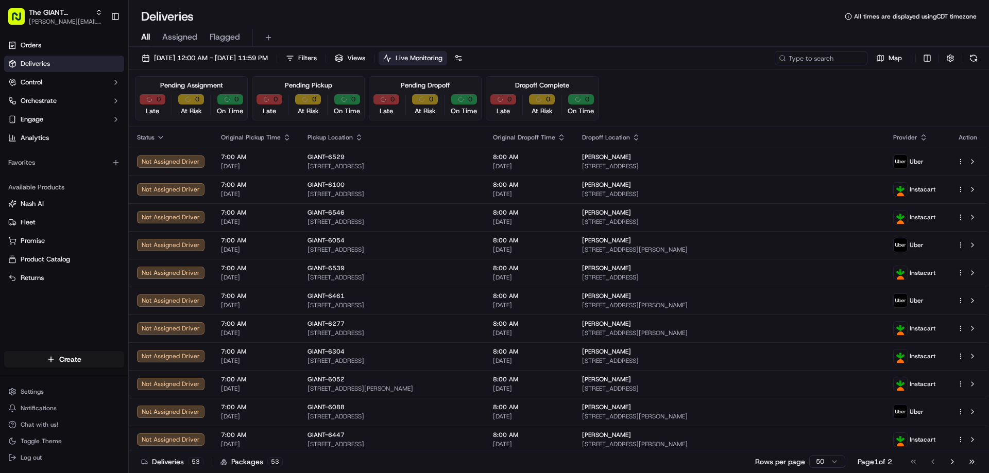
click at [442, 56] on span "Live Monitoring" at bounding box center [419, 58] width 47 height 9
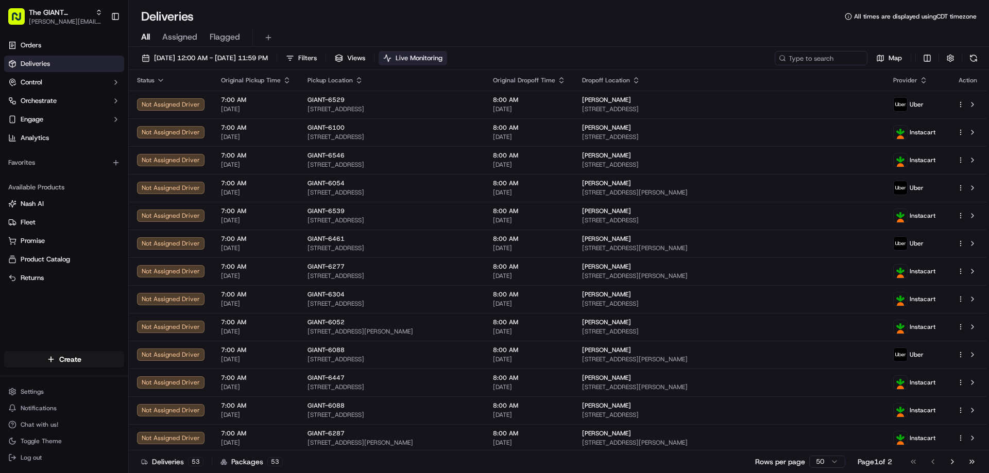
click at [442, 56] on span "Live Monitoring" at bounding box center [419, 58] width 47 height 9
click at [442, 57] on span "Live Monitoring" at bounding box center [419, 58] width 47 height 9
click at [431, 56] on button "Live Monitoring" at bounding box center [413, 58] width 68 height 14
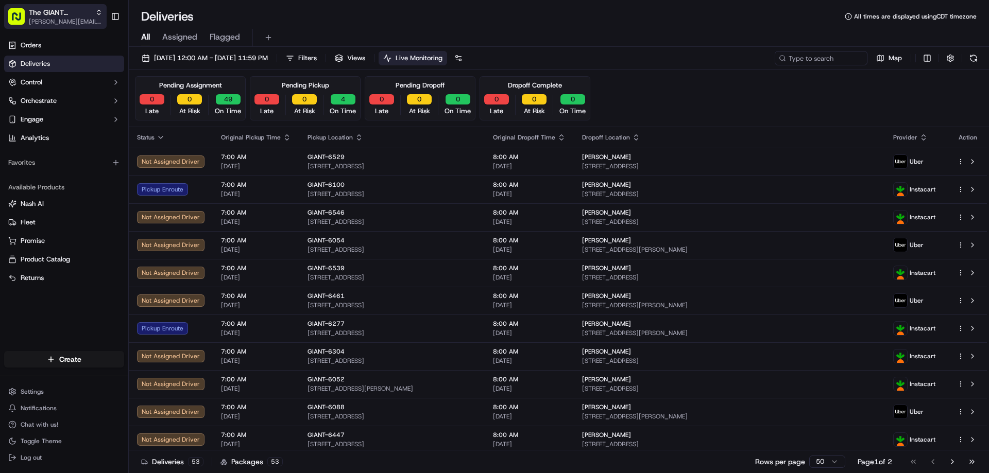
click at [100, 12] on icon "button" at bounding box center [98, 12] width 7 height 7
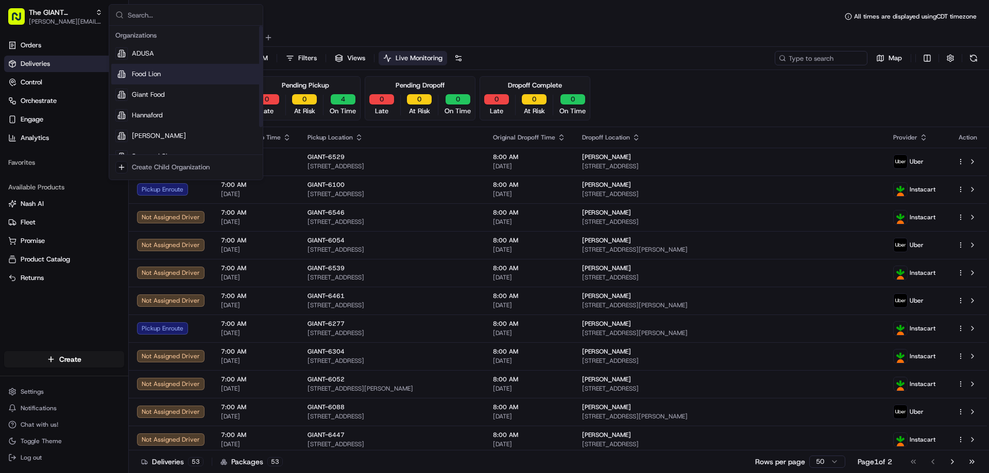
click at [139, 74] on span "Food Lion" at bounding box center [146, 74] width 29 height 9
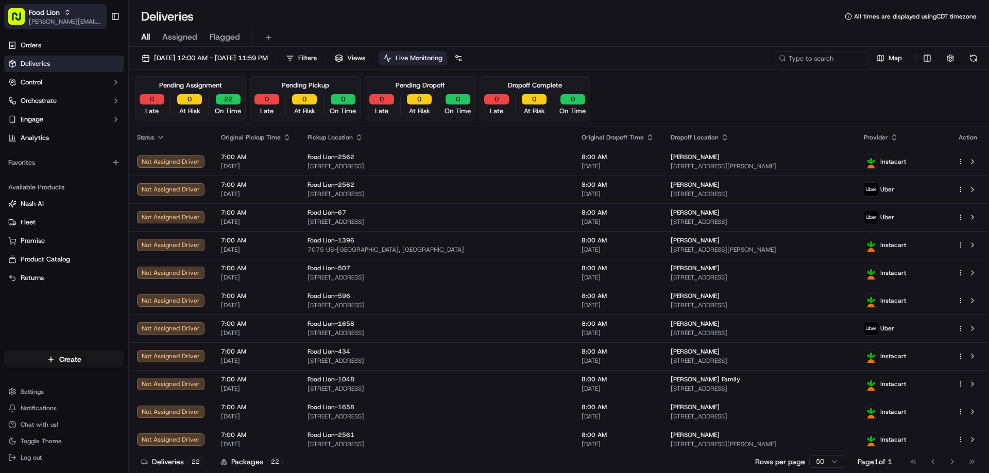
click at [68, 14] on icon "button" at bounding box center [67, 14] width 3 height 2
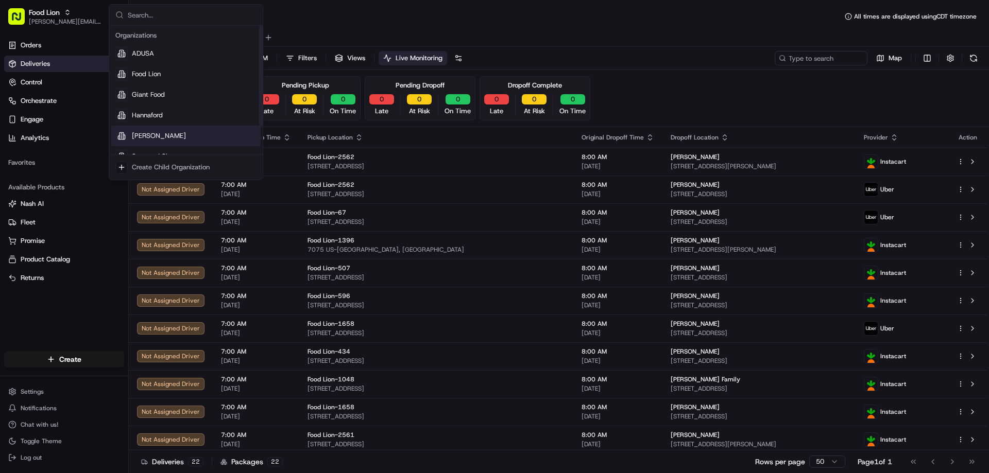
click at [145, 135] on span "[PERSON_NAME]" at bounding box center [159, 135] width 54 height 9
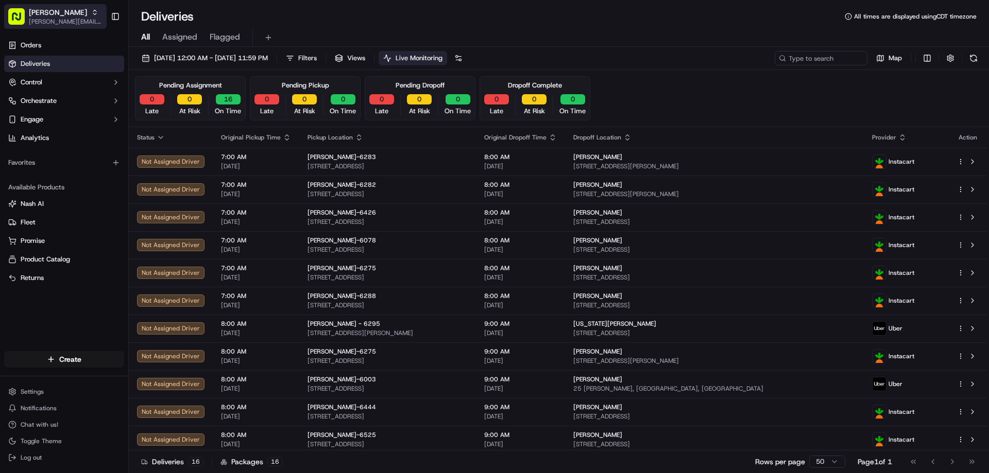
click at [91, 12] on icon "button" at bounding box center [94, 12] width 7 height 7
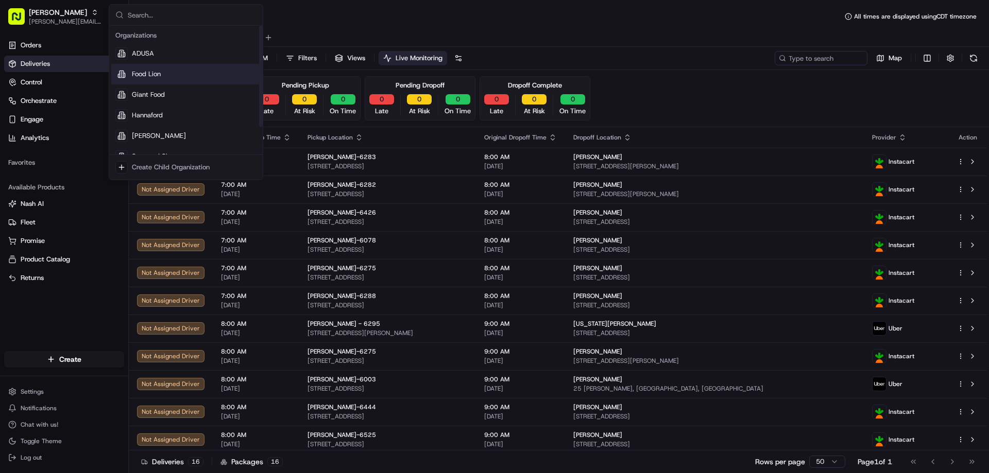
click at [146, 72] on span "Food Lion" at bounding box center [146, 74] width 29 height 9
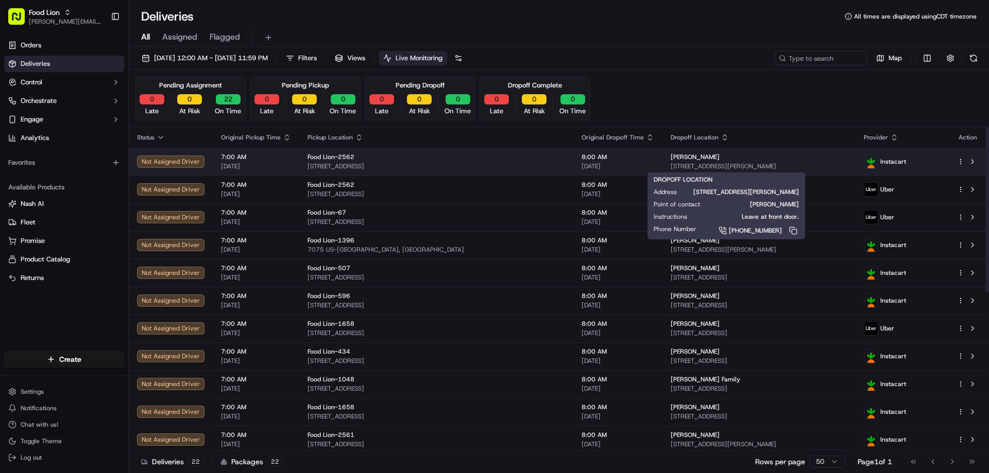
click at [643, 153] on span "[PERSON_NAME]" at bounding box center [695, 157] width 49 height 8
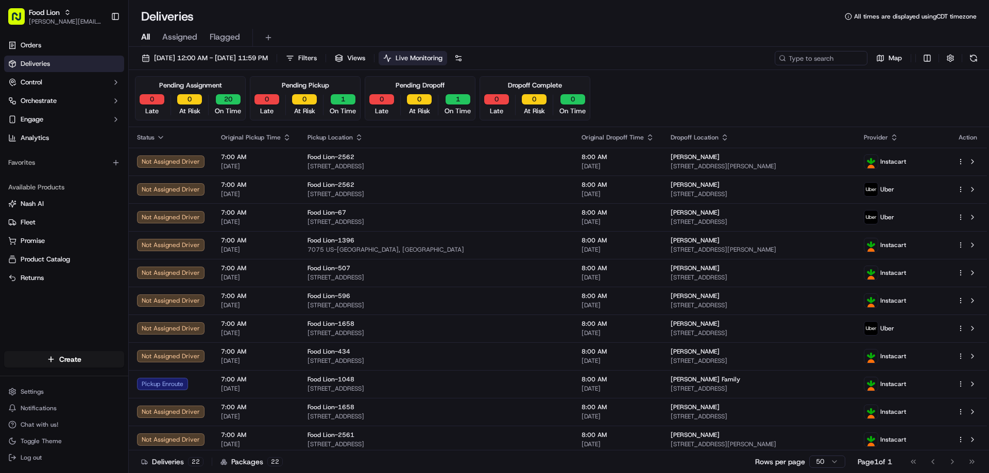
click at [509, 15] on div "Deliveries All times are displayed using CDT timezone" at bounding box center [559, 16] width 860 height 16
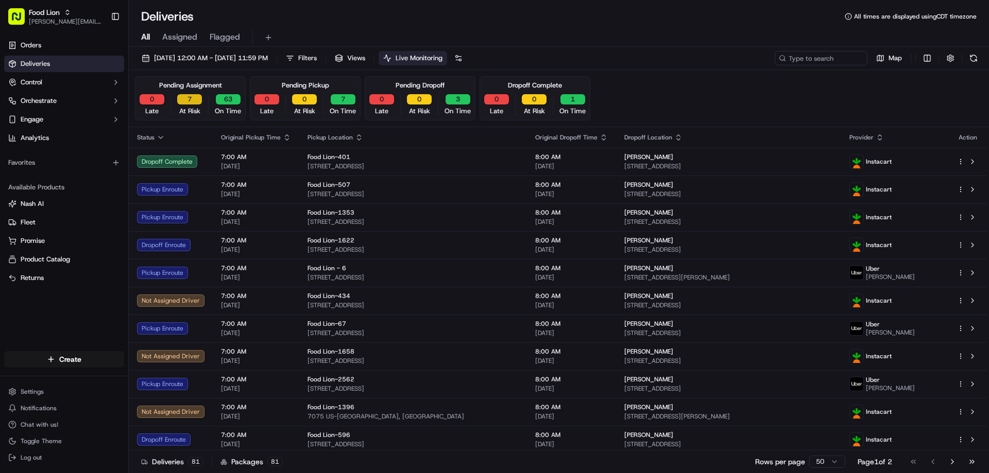
click at [192, 100] on button "7" at bounding box center [189, 99] width 25 height 10
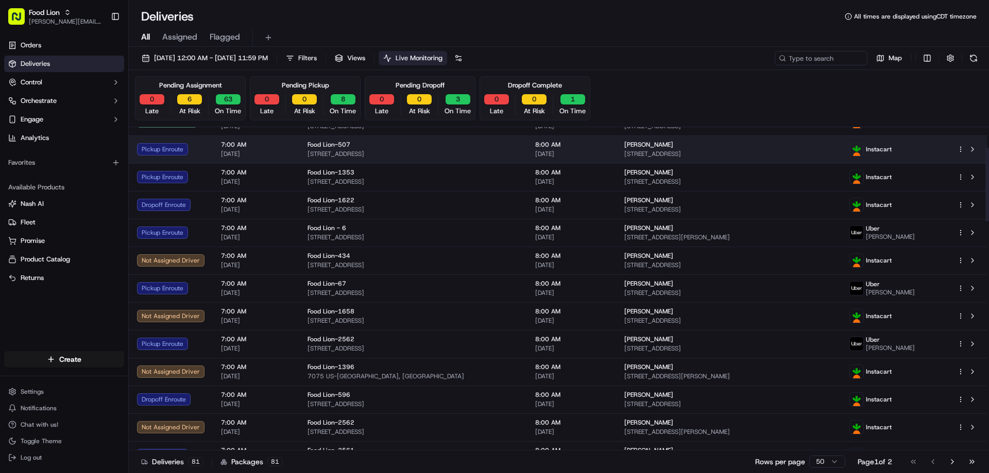
scroll to position [103, 0]
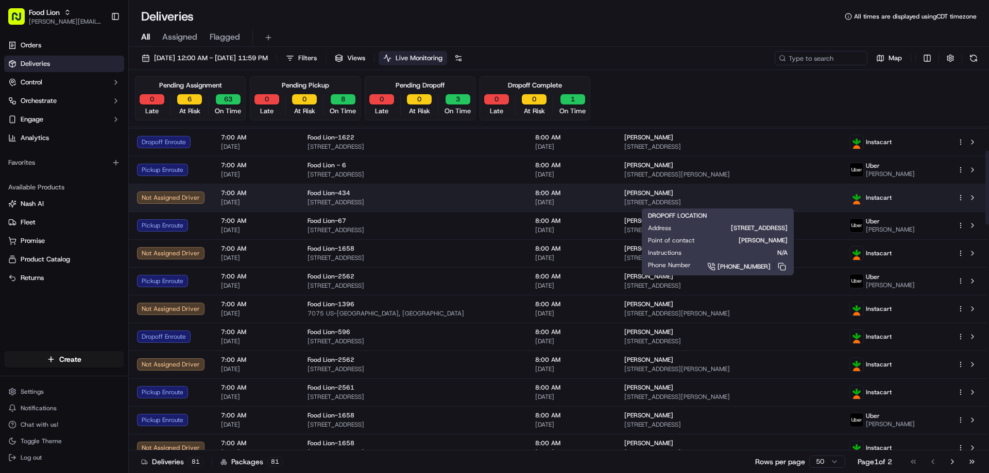
click at [643, 194] on span "[PERSON_NAME]" at bounding box center [648, 193] width 49 height 8
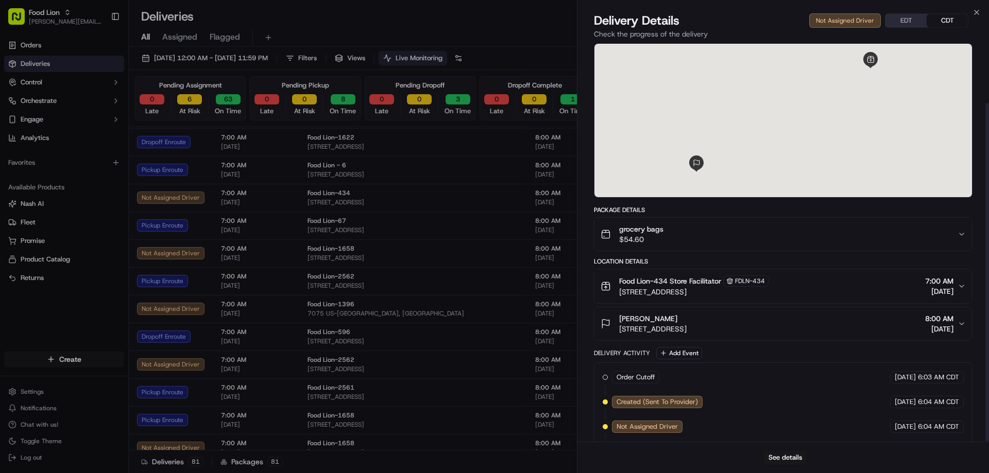
scroll to position [71, 0]
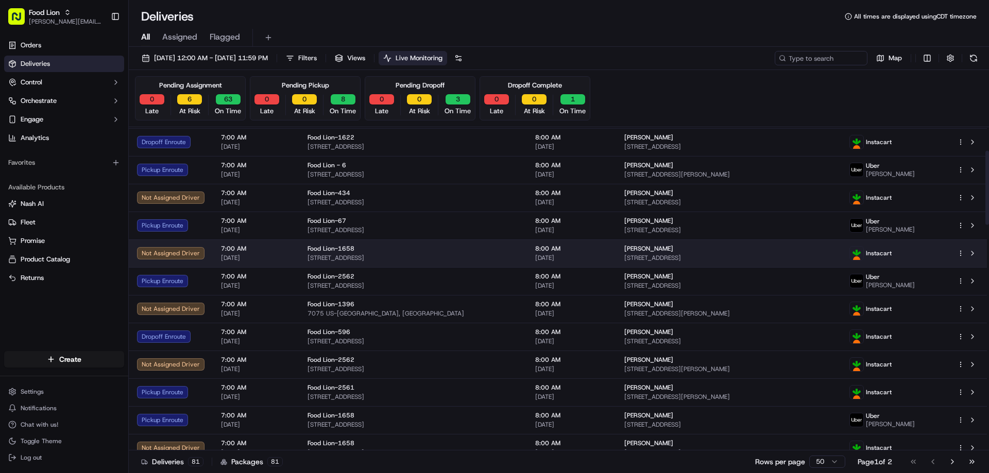
click at [643, 250] on span "[PERSON_NAME]" at bounding box center [648, 249] width 49 height 8
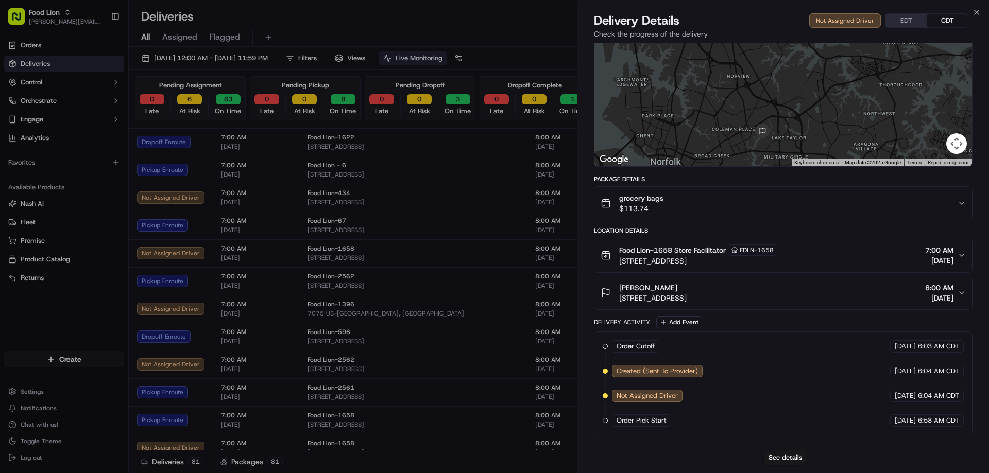
click at [341, 306] on span "Food Lion-1396" at bounding box center [330, 304] width 47 height 8
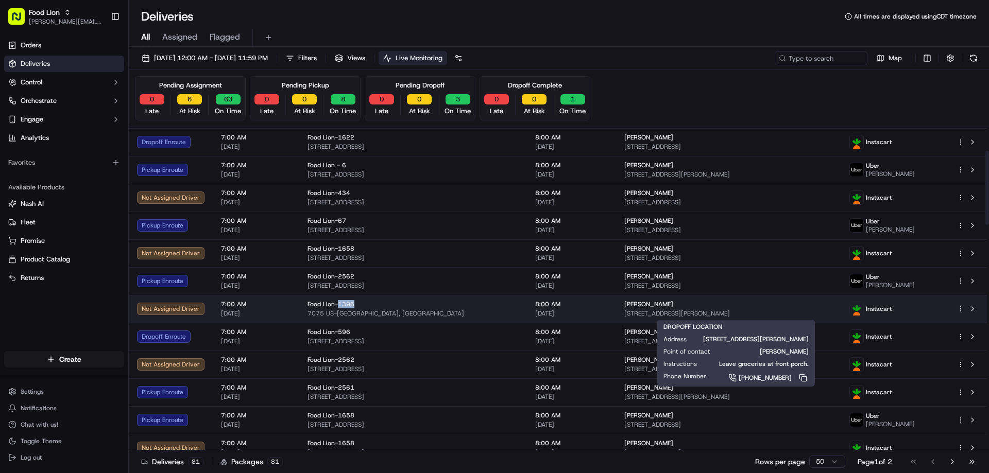
click at [643, 308] on span "[PERSON_NAME]" at bounding box center [648, 304] width 49 height 8
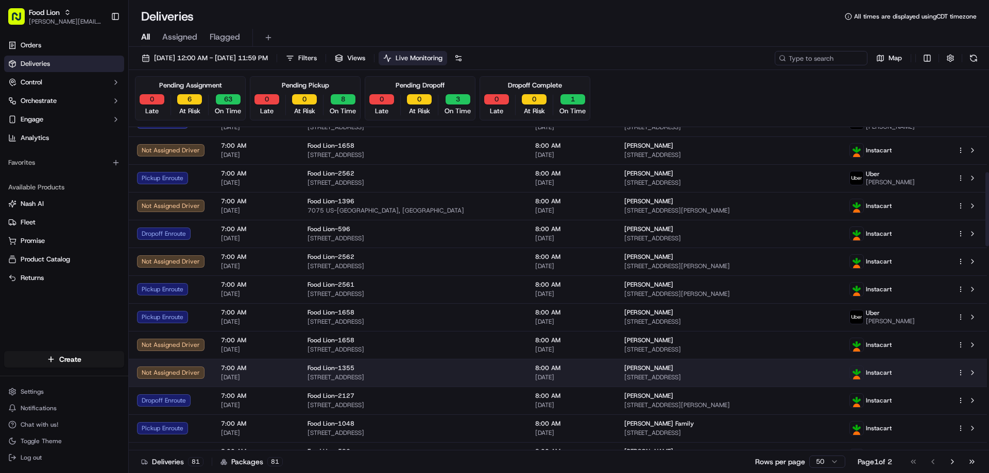
scroll to position [0, 0]
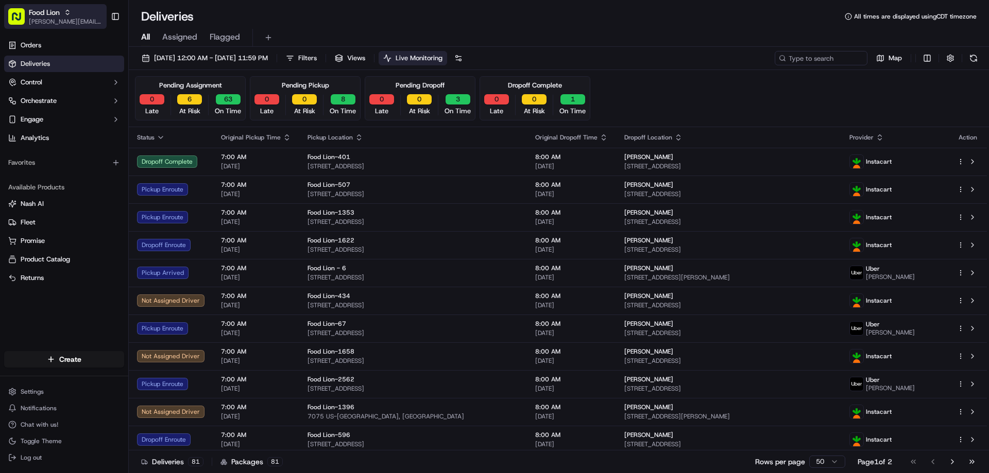
click at [70, 12] on icon "button" at bounding box center [67, 12] width 7 height 7
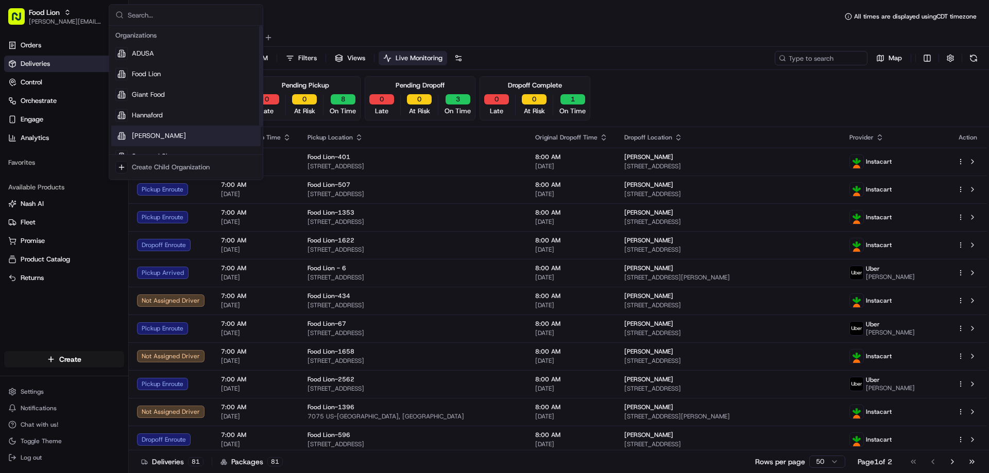
click at [146, 130] on div "[PERSON_NAME]" at bounding box center [185, 136] width 149 height 21
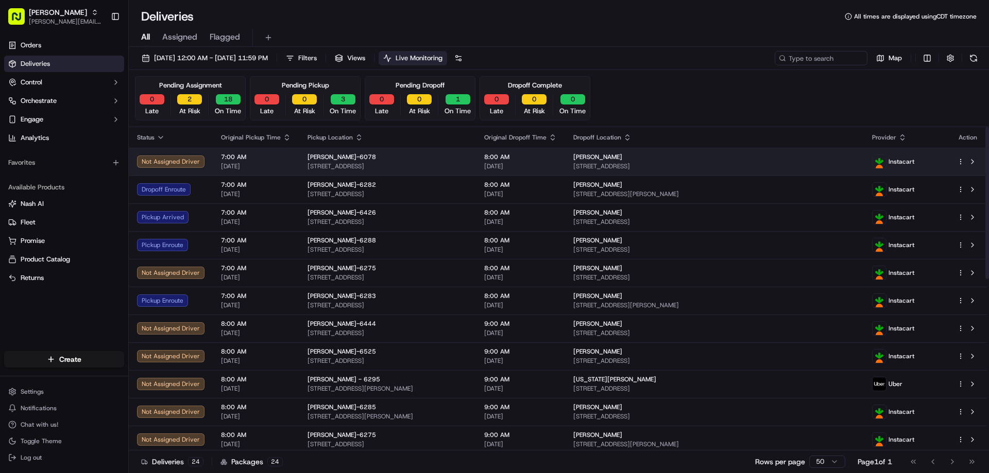
click at [622, 160] on span "[PERSON_NAME]" at bounding box center [597, 157] width 49 height 8
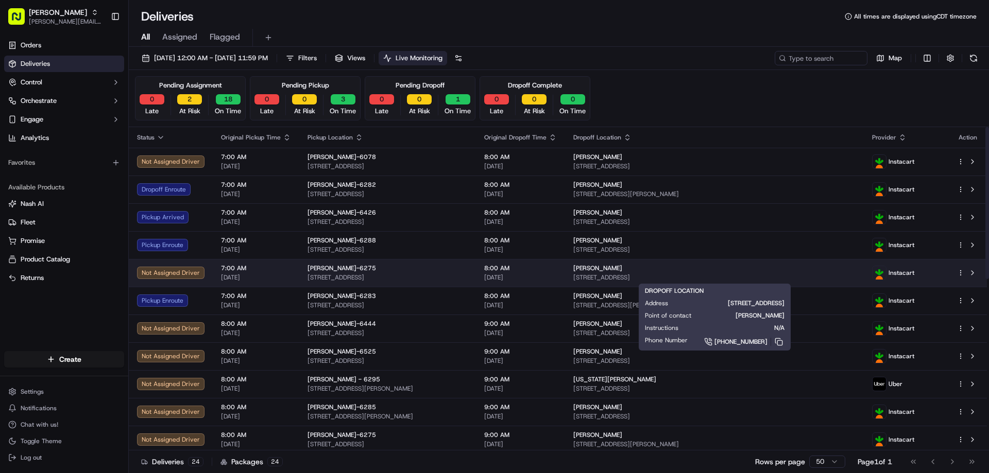
click at [643, 274] on span "[STREET_ADDRESS]" at bounding box center [714, 277] width 282 height 8
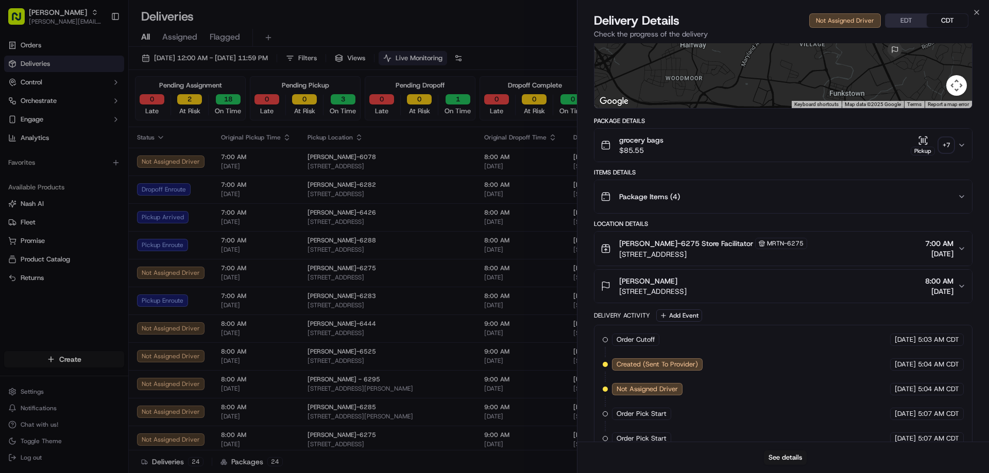
scroll to position [246, 0]
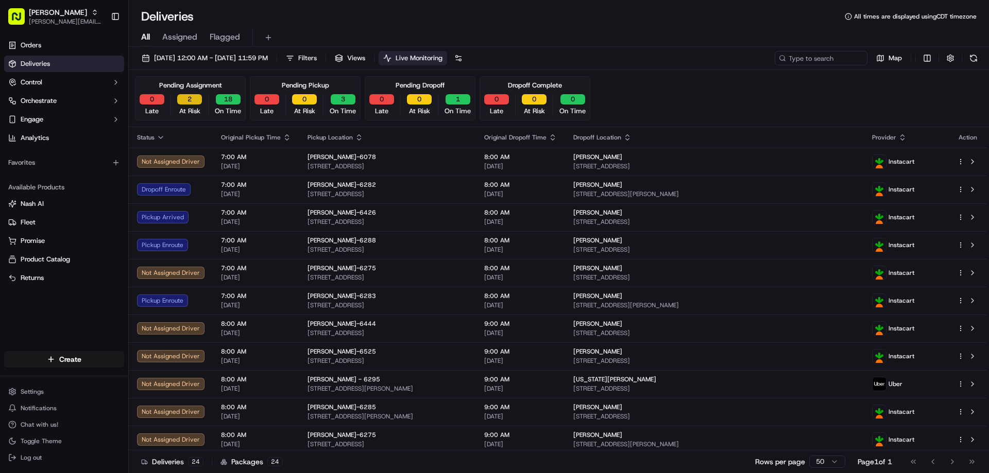
click at [190, 98] on button "2" at bounding box center [189, 99] width 25 height 10
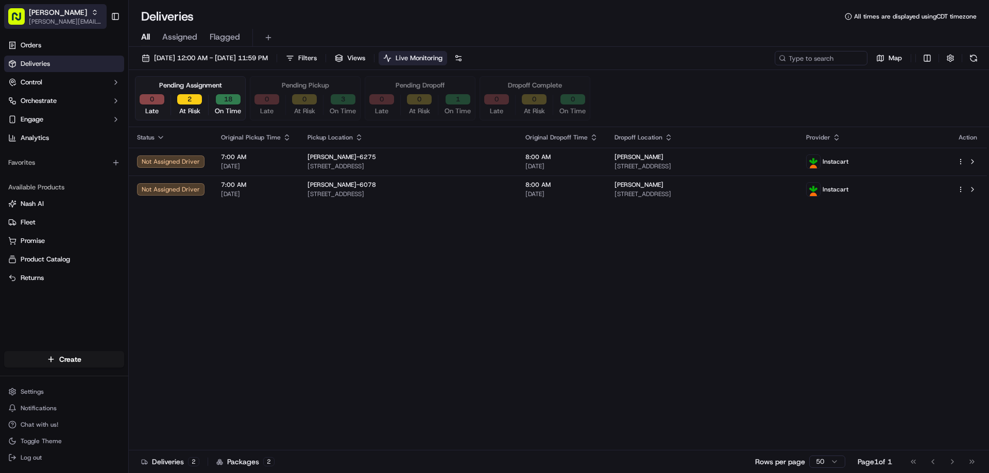
click at [91, 13] on icon "button" at bounding box center [94, 12] width 7 height 7
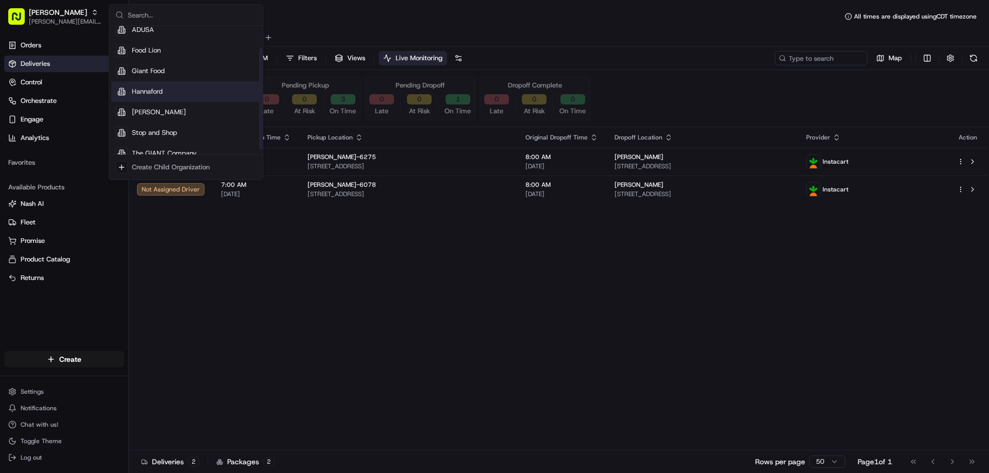
scroll to position [35, 0]
click at [153, 140] on span "The GIANT Company" at bounding box center [164, 142] width 65 height 9
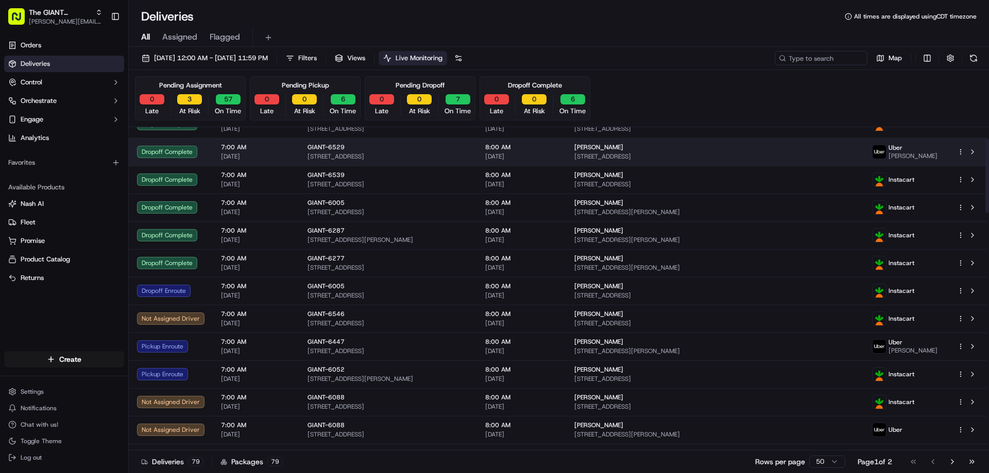
scroll to position [52, 0]
